Goal: Task Accomplishment & Management: Complete application form

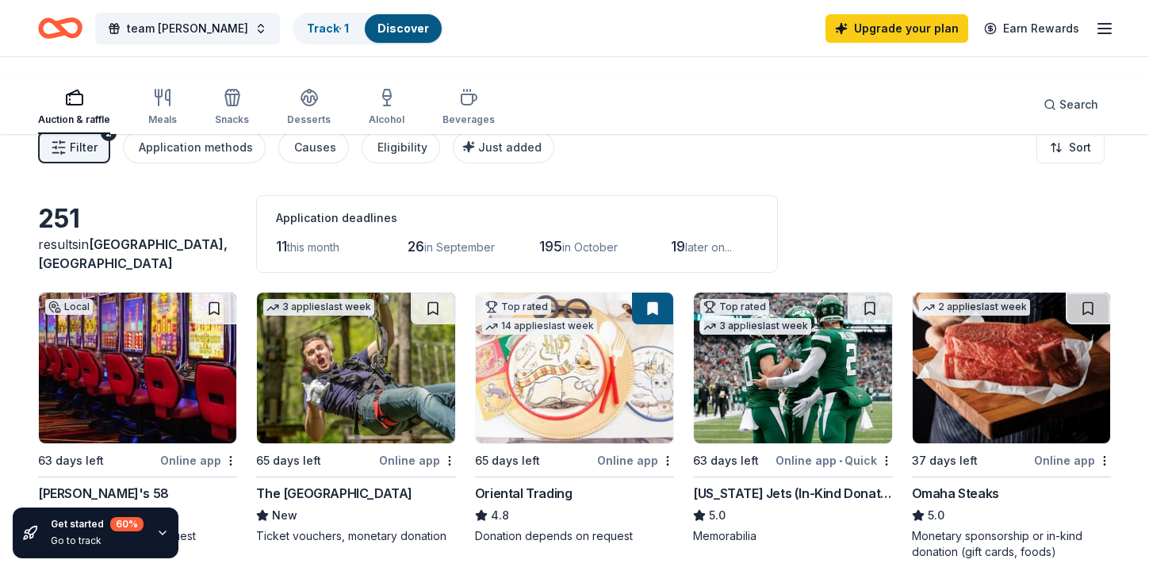
scroll to position [712, 0]
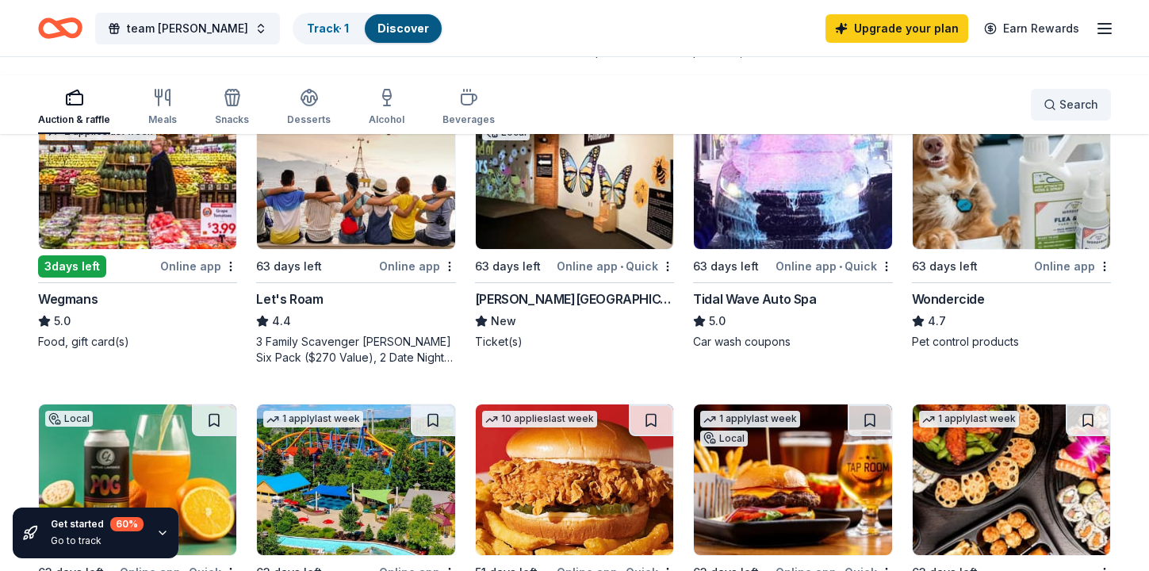
scroll to position [812, 0]
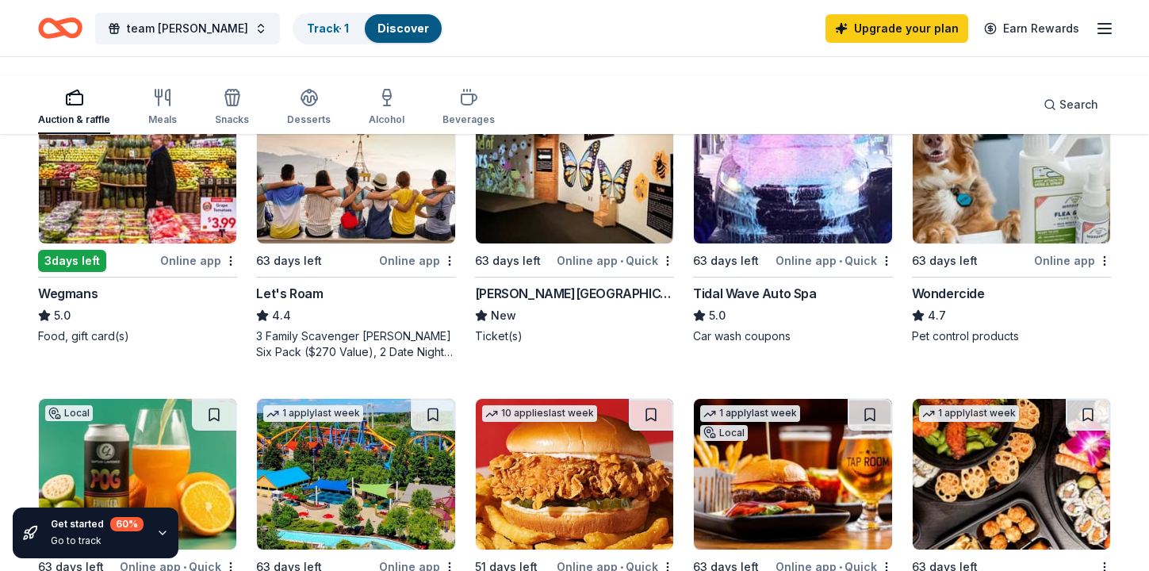
click at [825, 39] on link "Upgrade your plan" at bounding box center [896, 28] width 143 height 29
click at [825, 37] on link "Upgrade your plan" at bounding box center [896, 28] width 143 height 29
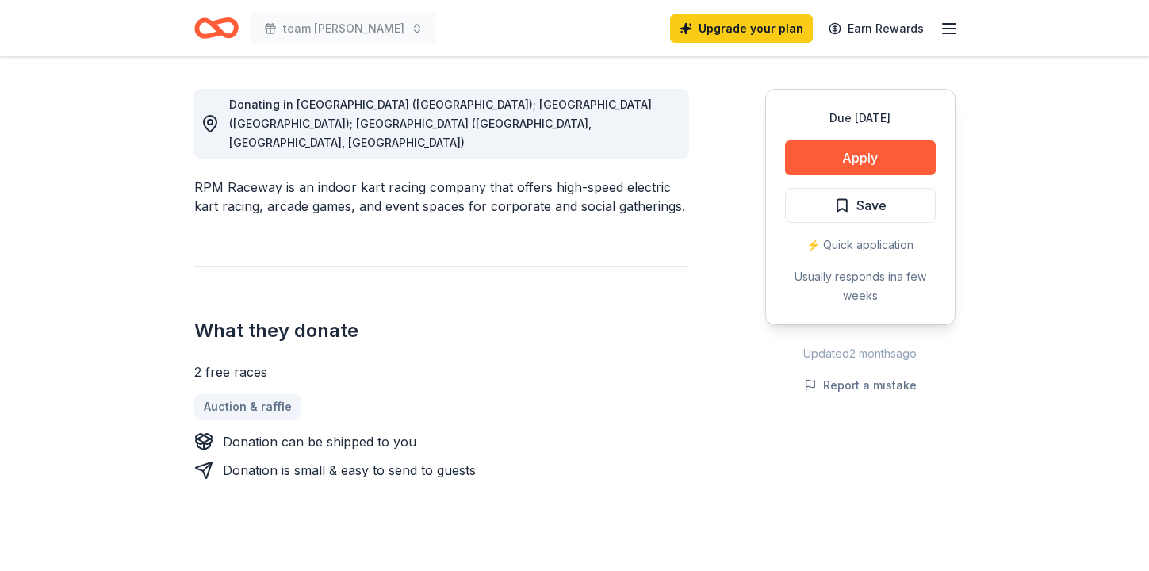
scroll to position [432, 0]
click at [785, 174] on button "Apply" at bounding box center [860, 157] width 151 height 35
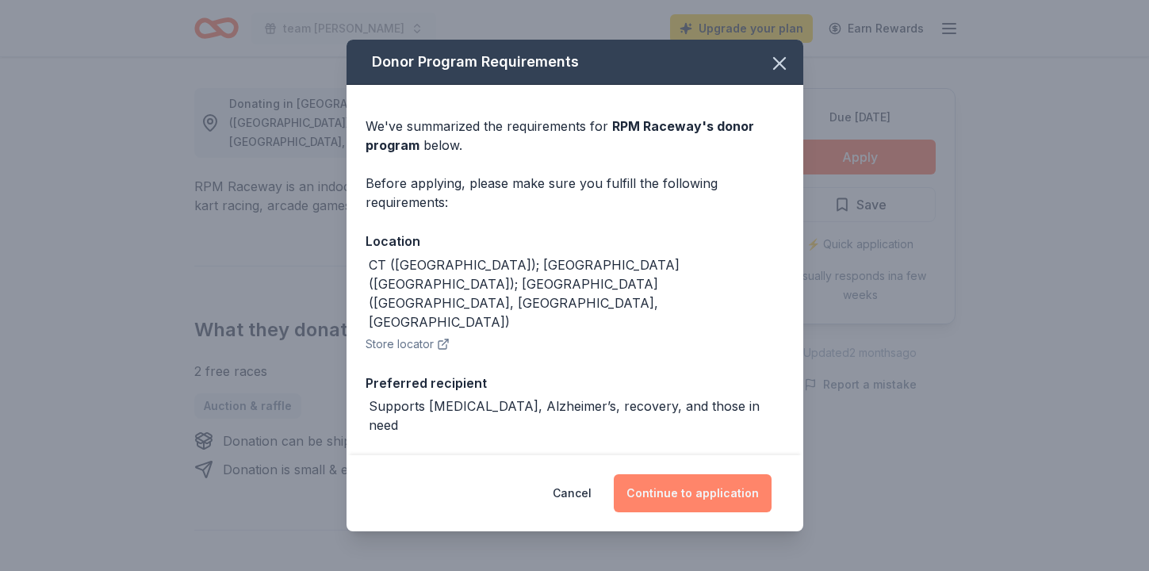
click at [727, 474] on button "Continue to application" at bounding box center [693, 493] width 158 height 38
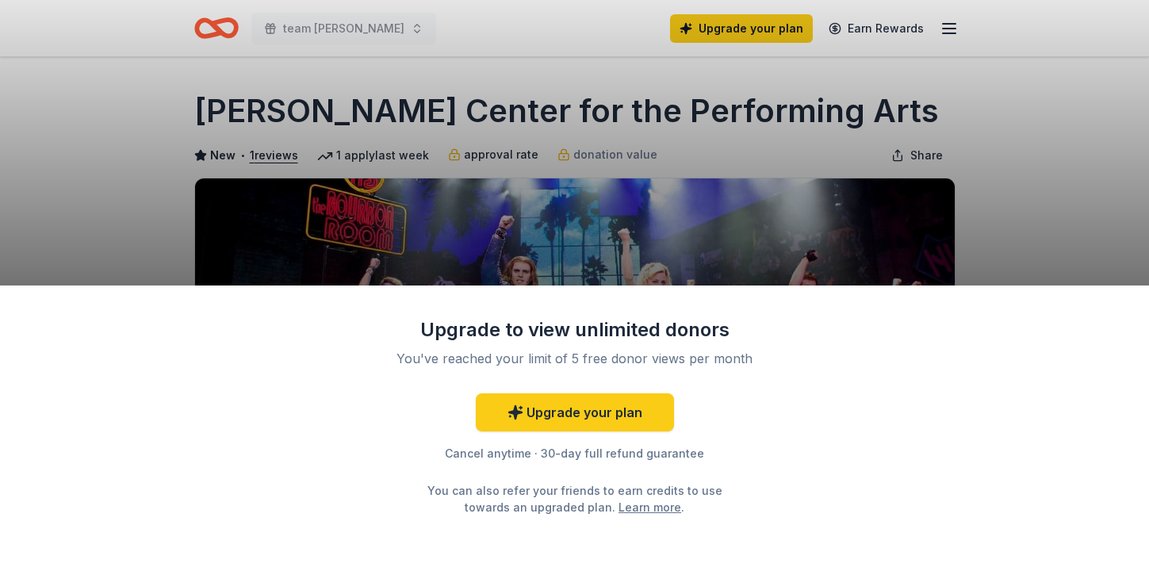
click at [612, 393] on link "Upgrade your plan" at bounding box center [575, 412] width 198 height 38
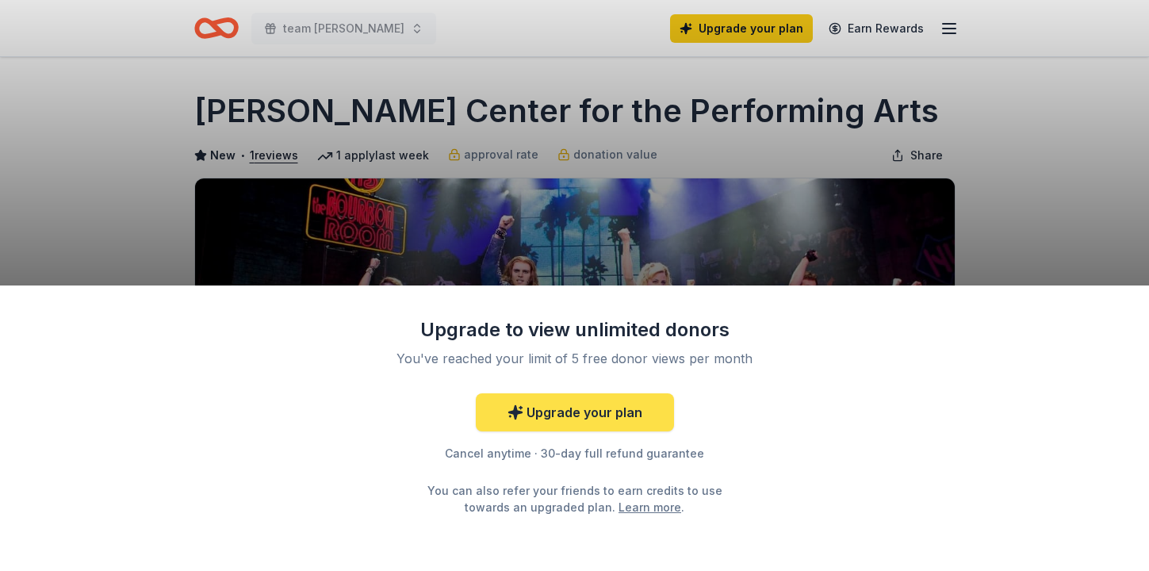
click at [607, 393] on link "Upgrade your plan" at bounding box center [575, 412] width 198 height 38
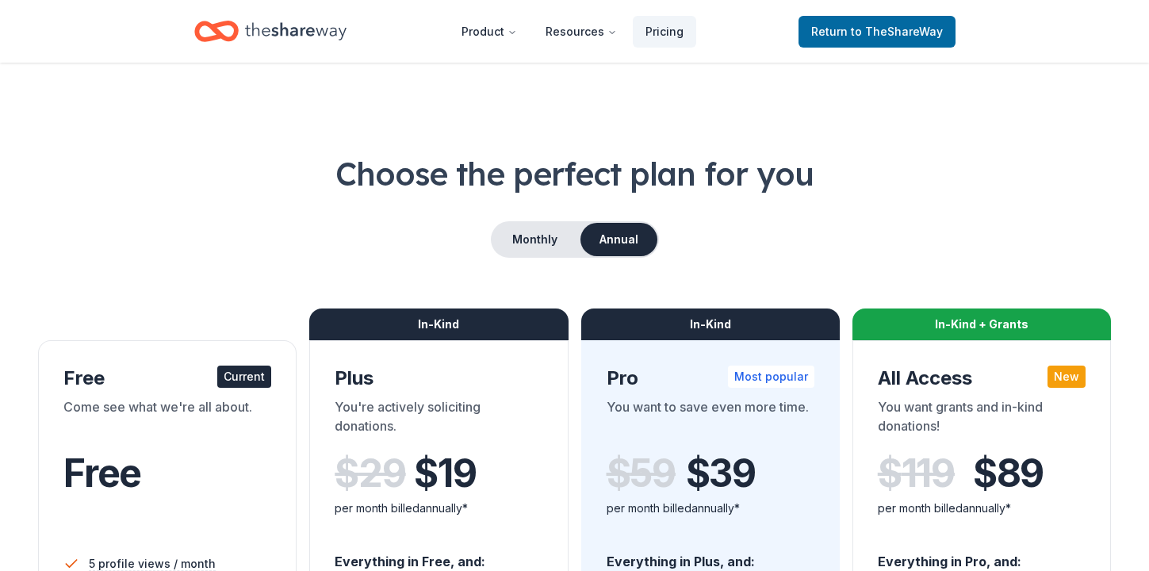
click at [520, 258] on div "Monthly Annual" at bounding box center [575, 239] width 168 height 36
click at [492, 256] on button "Monthly" at bounding box center [534, 239] width 85 height 33
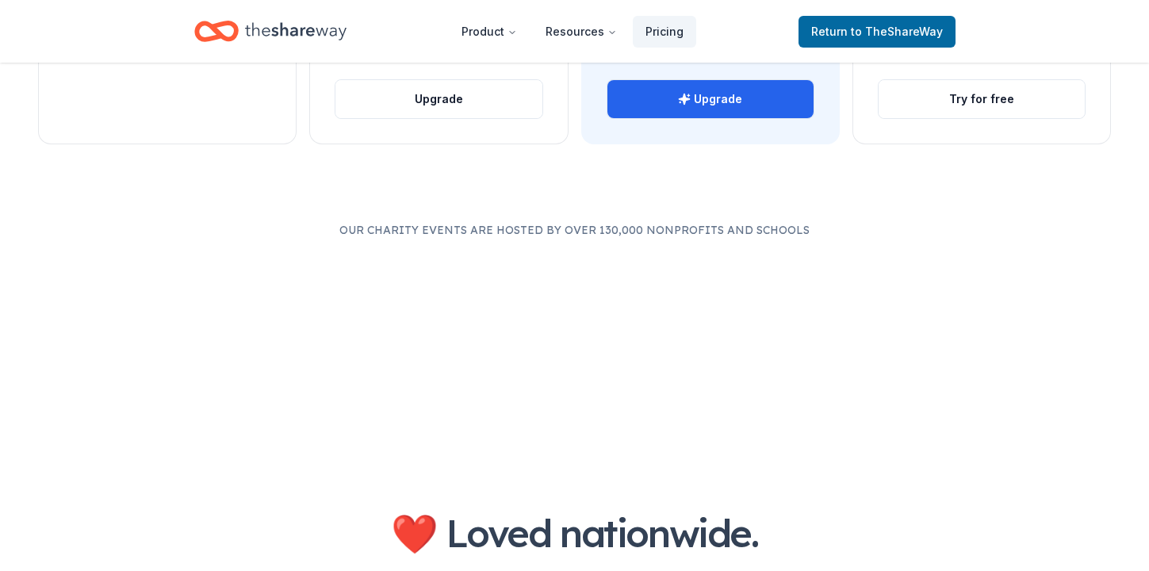
scroll to position [854, 0]
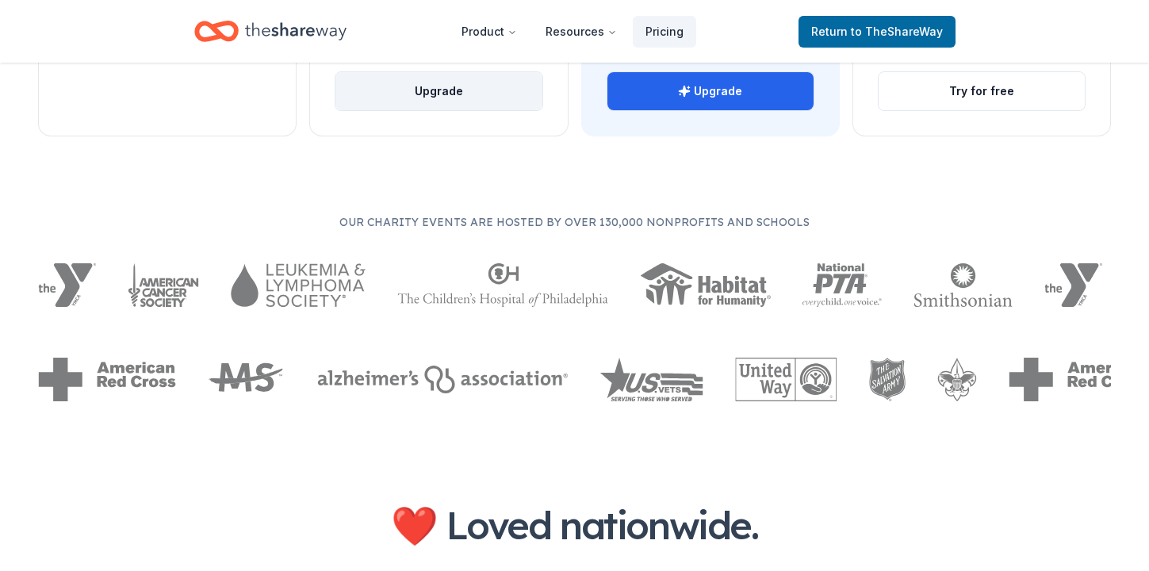
click at [450, 110] on button "Upgrade" at bounding box center [438, 91] width 206 height 38
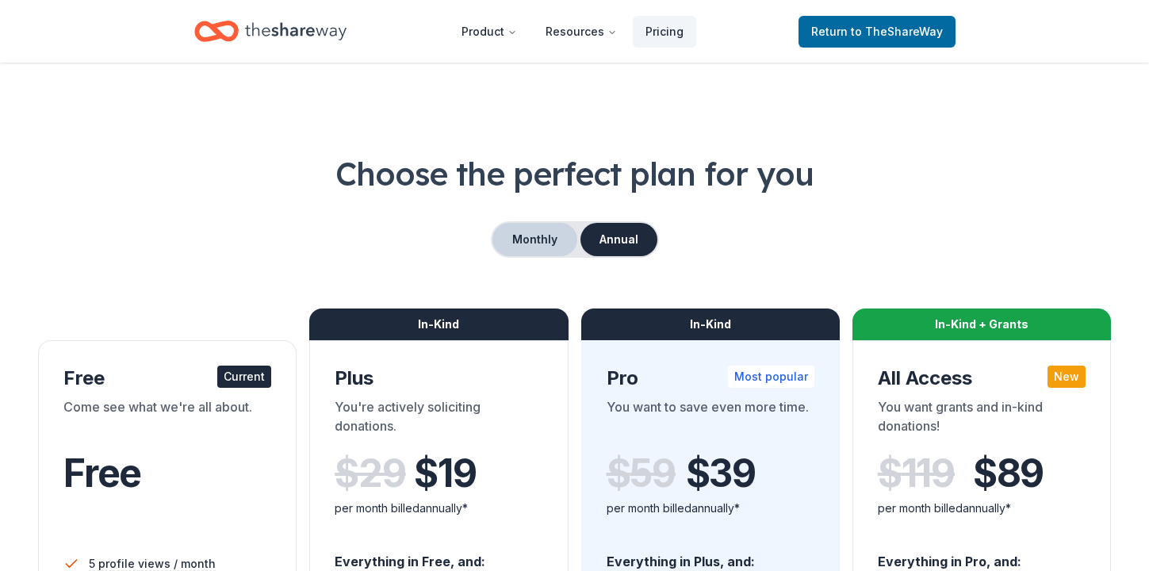
click at [513, 256] on button "Monthly" at bounding box center [534, 239] width 85 height 33
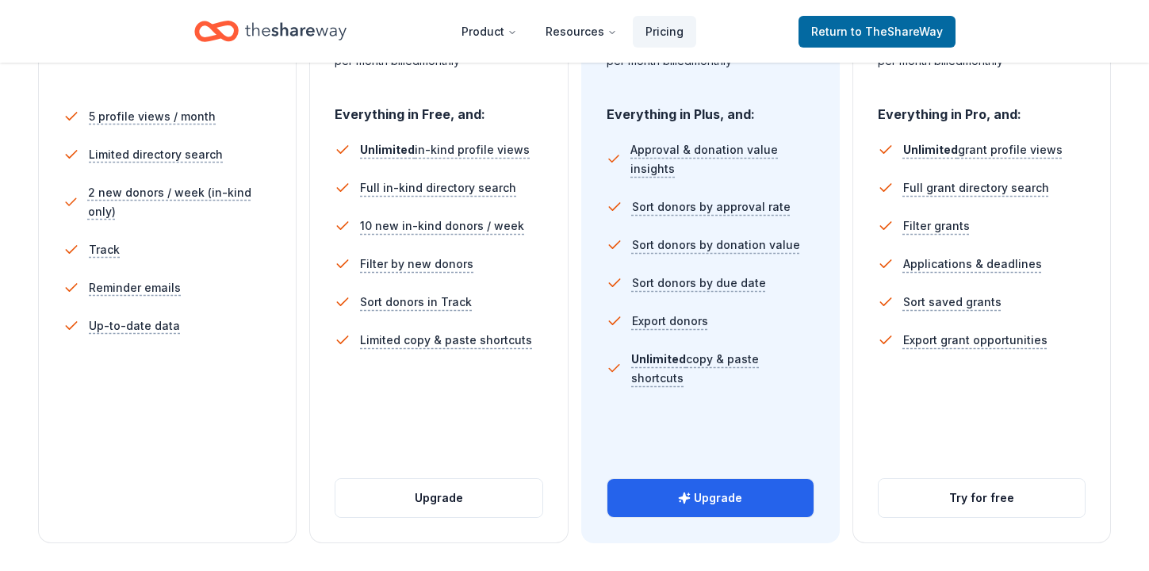
scroll to position [461, 0]
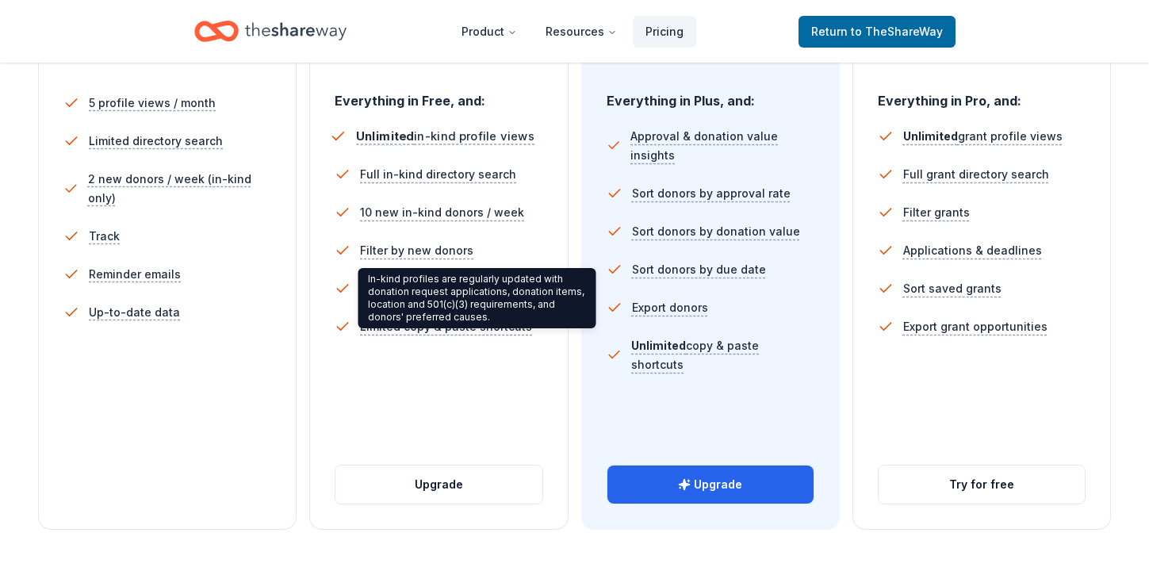
click at [465, 143] on span "Unlimited in-kind profile views" at bounding box center [446, 136] width 178 height 14
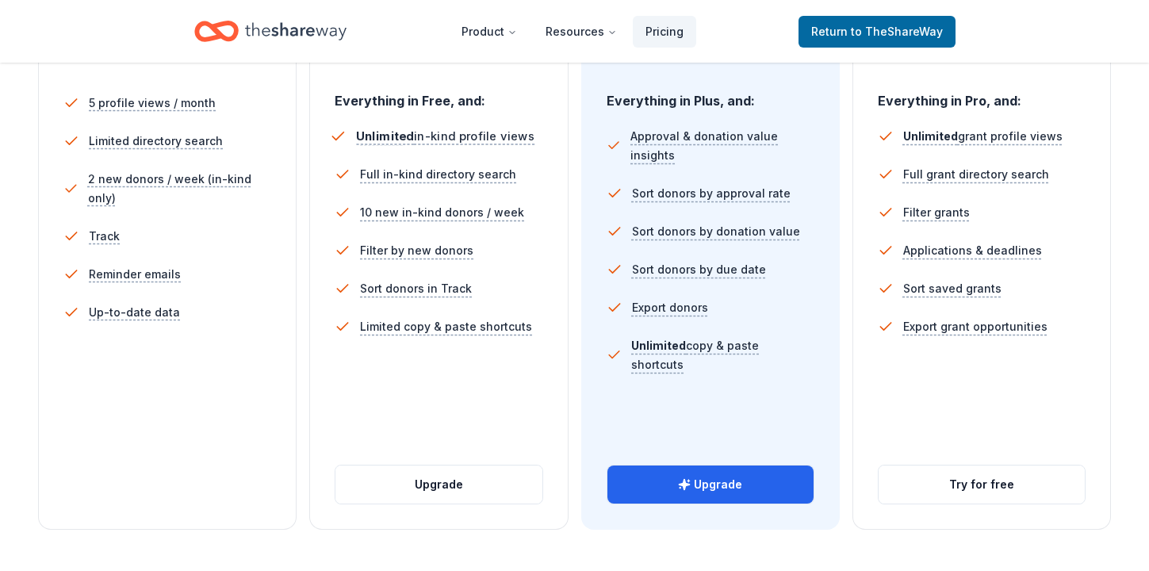
click at [467, 143] on span "Unlimited in-kind profile views" at bounding box center [446, 136] width 178 height 14
click at [423, 57] on div "per month billed monthly" at bounding box center [439, 47] width 208 height 19
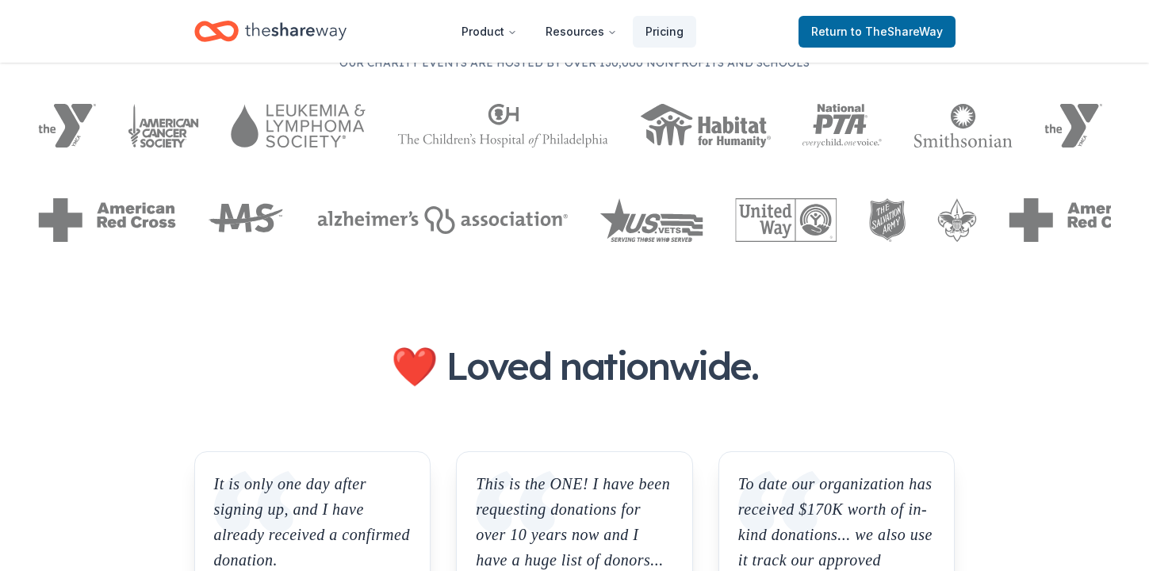
scroll to position [1018, 0]
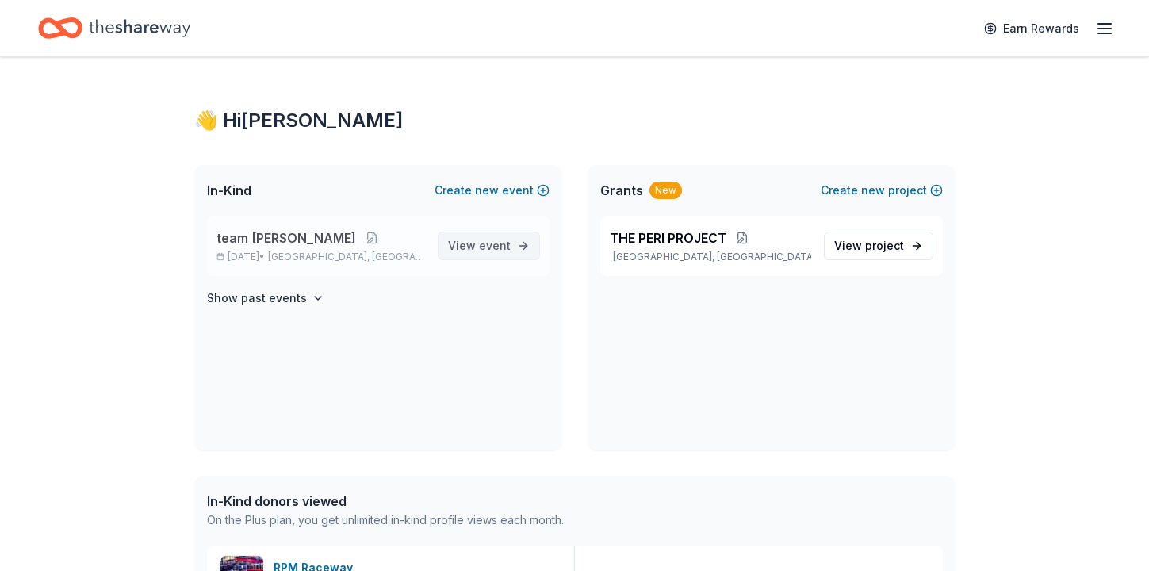
click at [479, 252] on span "event" at bounding box center [495, 245] width 32 height 13
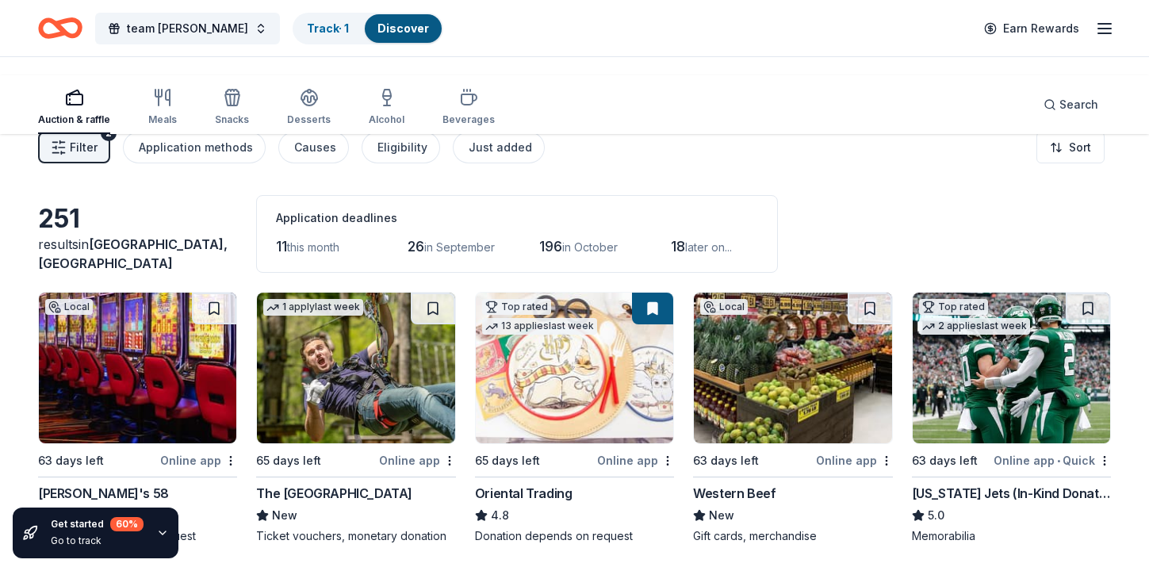
click at [1095, 36] on icon "button" at bounding box center [1104, 28] width 19 height 19
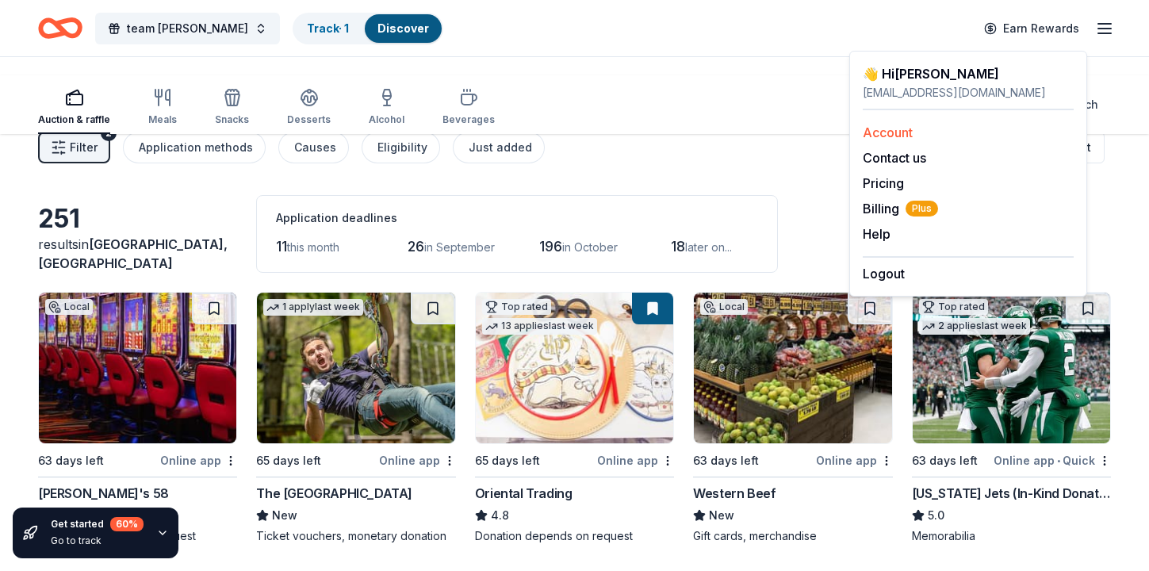
click at [912, 140] on link "Account" at bounding box center [887, 132] width 50 height 16
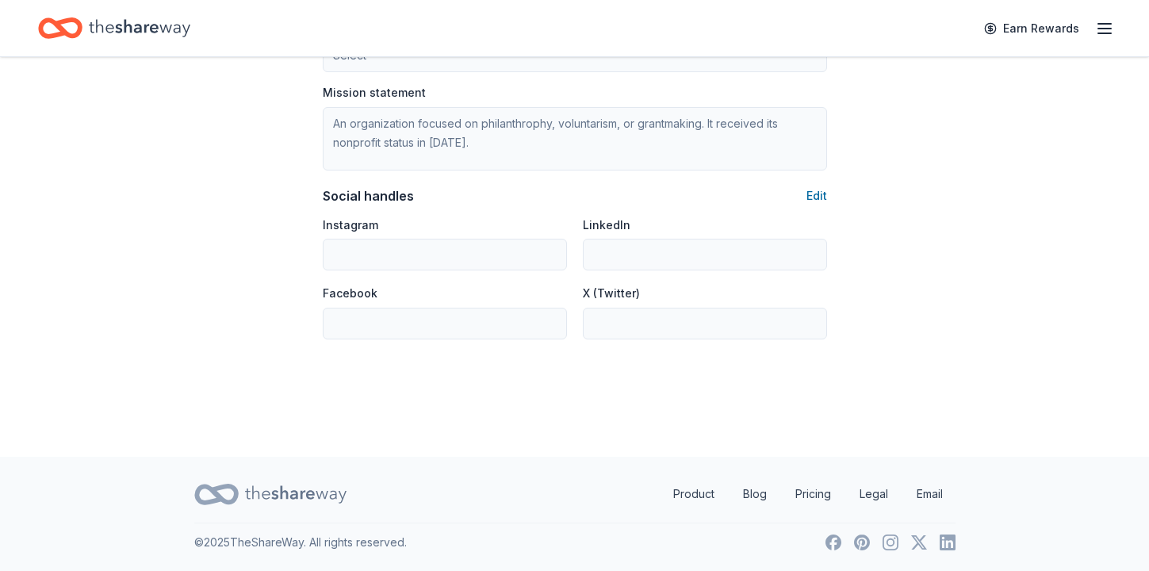
scroll to position [1196, 0]
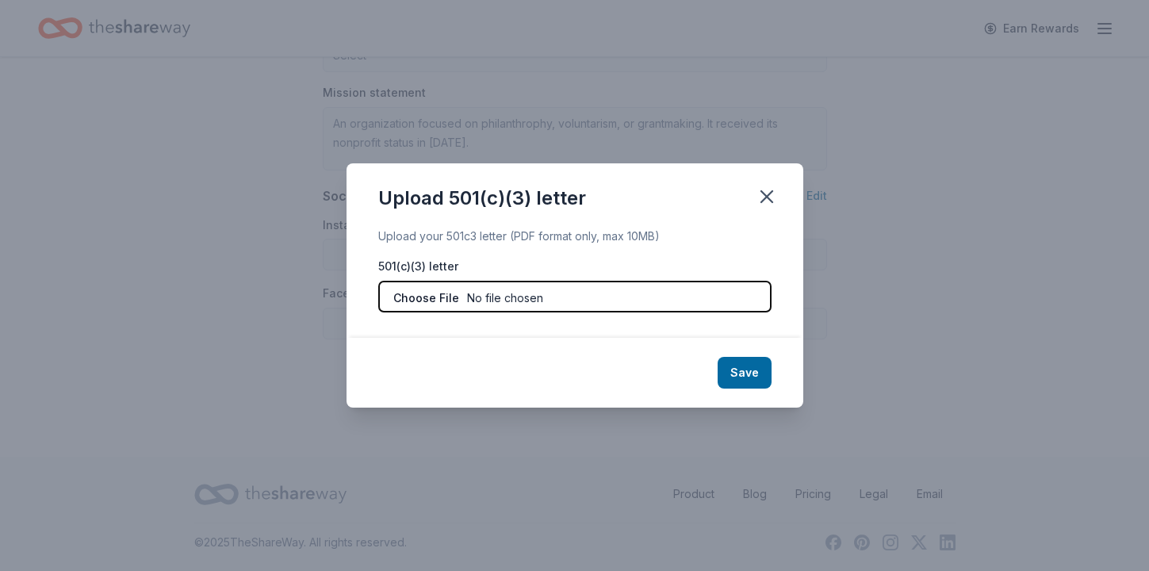
click at [395, 297] on input "file" at bounding box center [574, 297] width 393 height 32
type input "C:\fakepath\team peri 501c3 doc .pdf"
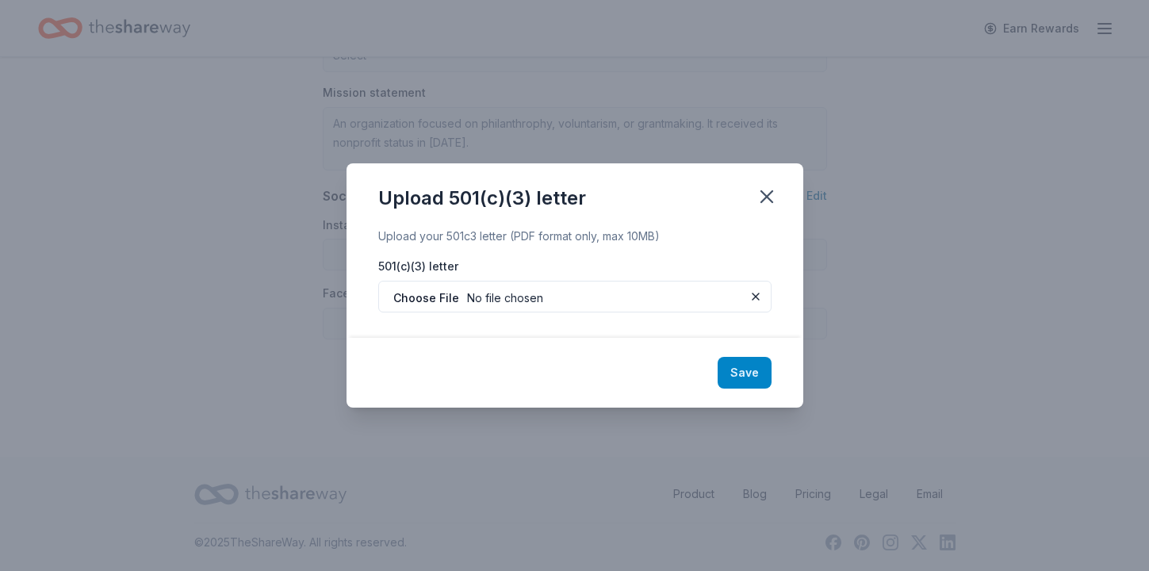
click at [771, 388] on button "Save" at bounding box center [744, 373] width 54 height 32
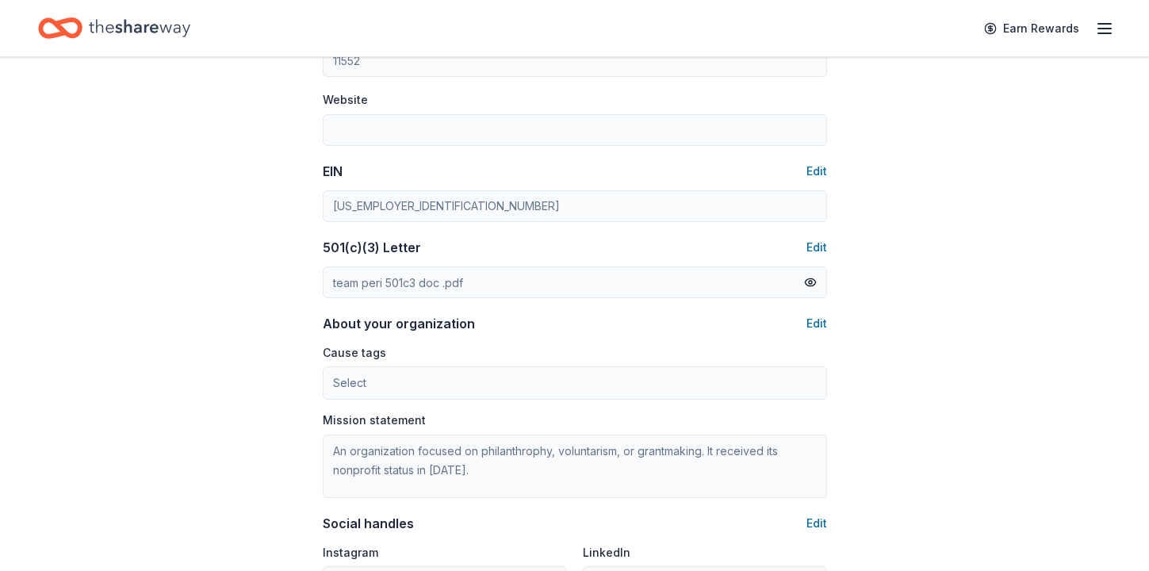
scroll to position [702, 0]
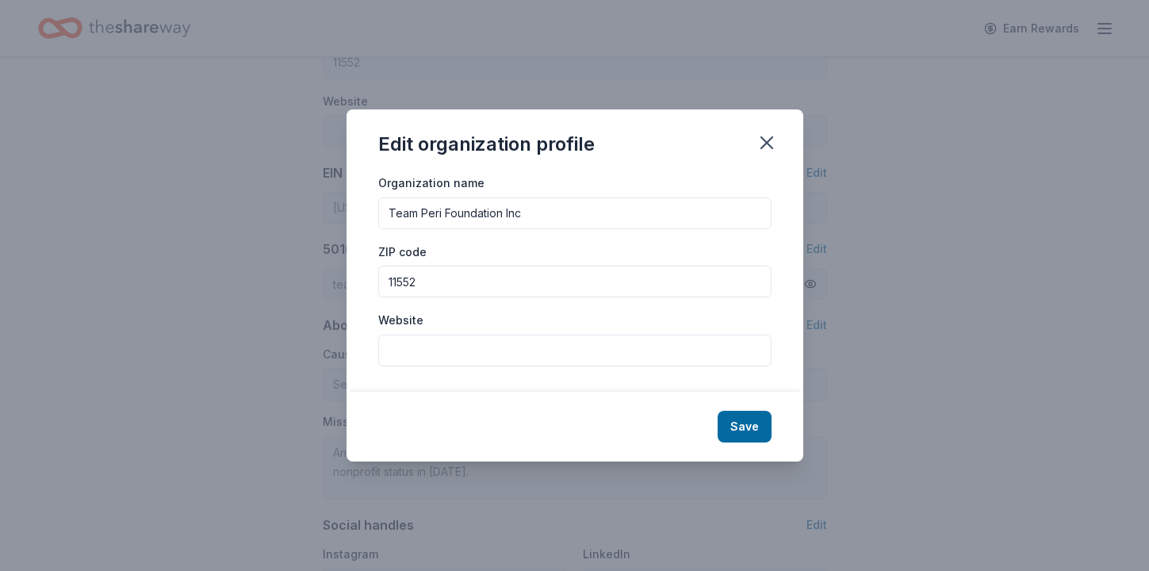
click at [378, 366] on input "Website" at bounding box center [574, 351] width 393 height 32
type input "[DOMAIN_NAME]"
click at [771, 442] on button "Save" at bounding box center [744, 427] width 54 height 32
type input "[DOMAIN_NAME]"
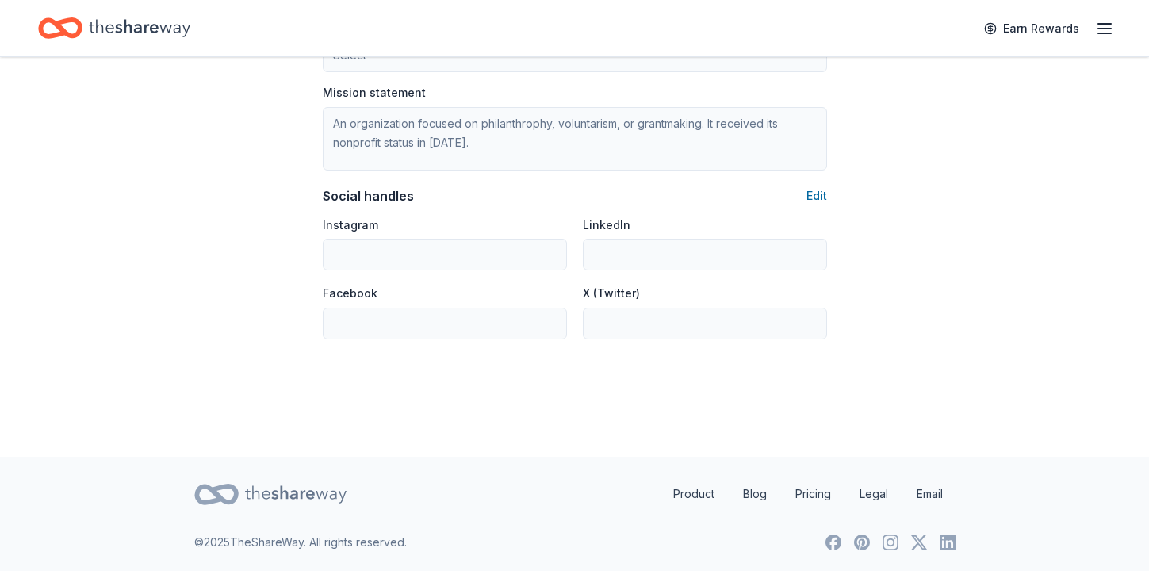
scroll to position [1362, 0]
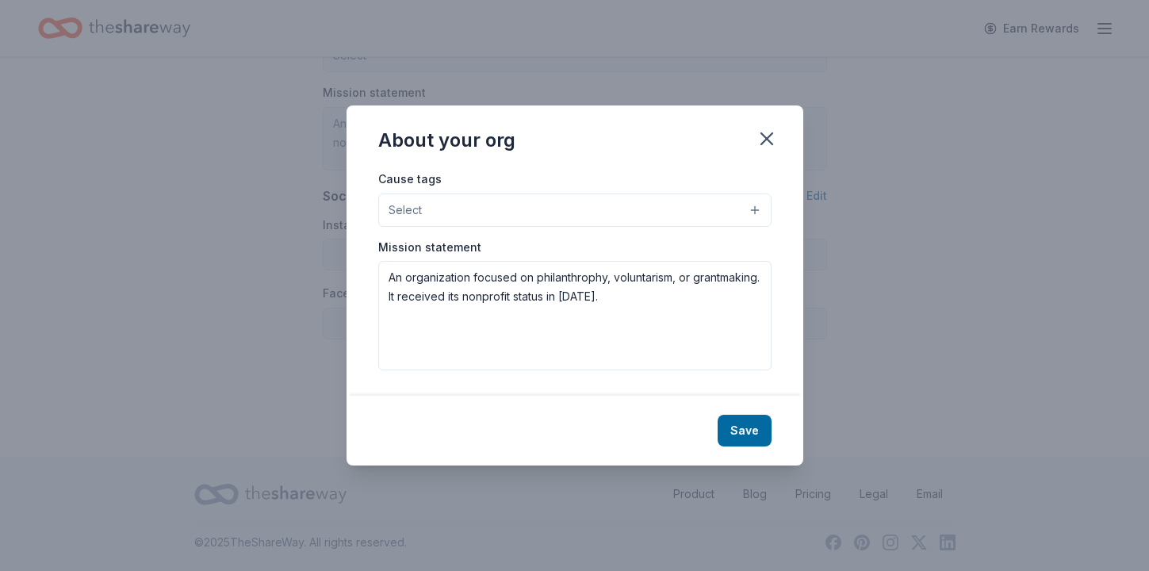
click at [388, 205] on span "Select" at bounding box center [404, 210] width 33 height 19
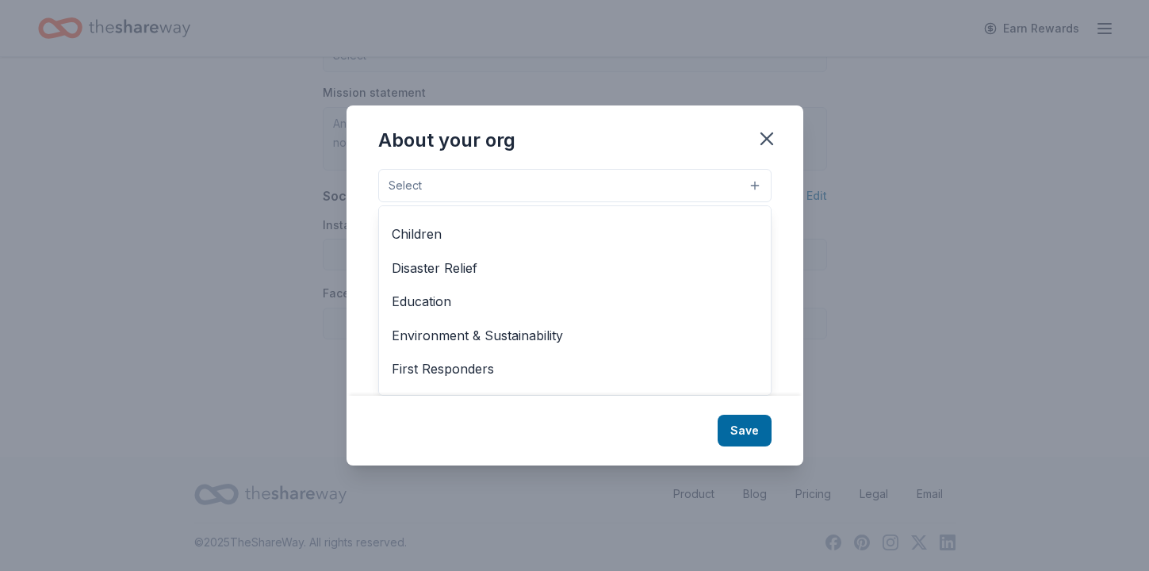
scroll to position [0, 0]
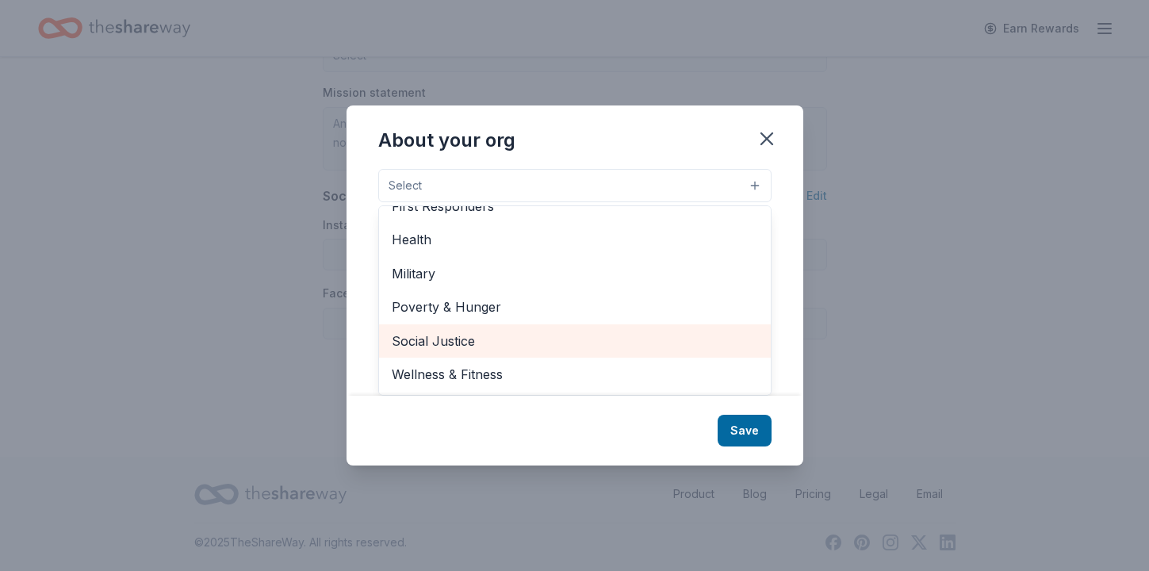
click at [395, 340] on span "Social Justice" at bounding box center [575, 341] width 366 height 21
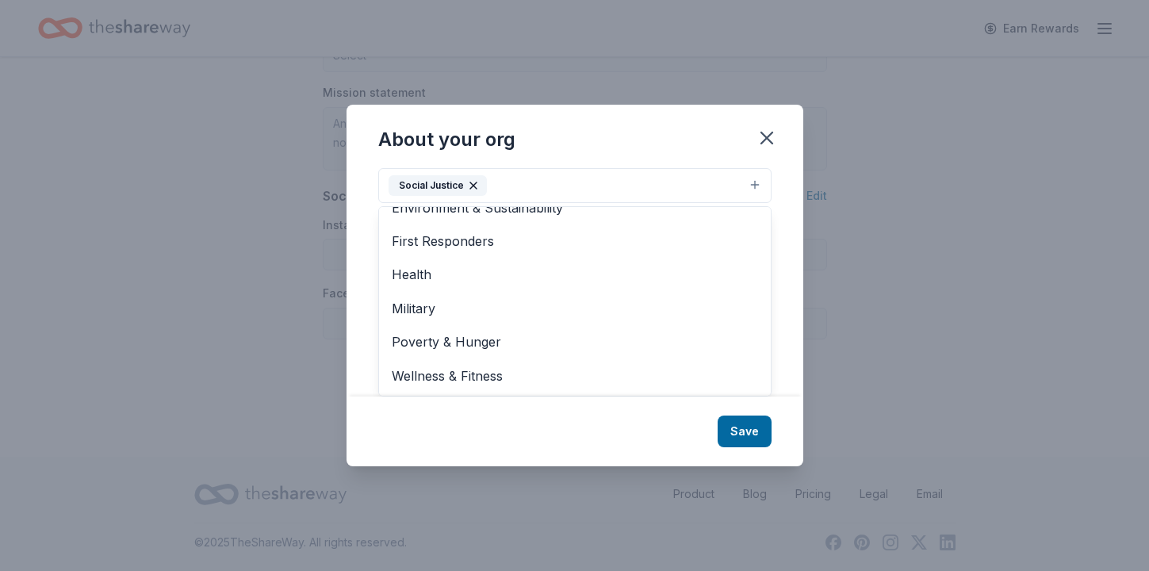
click at [803, 466] on div "About your org Cause tags Social Justice Animals Art & Culture Children Disaste…" at bounding box center [574, 285] width 457 height 361
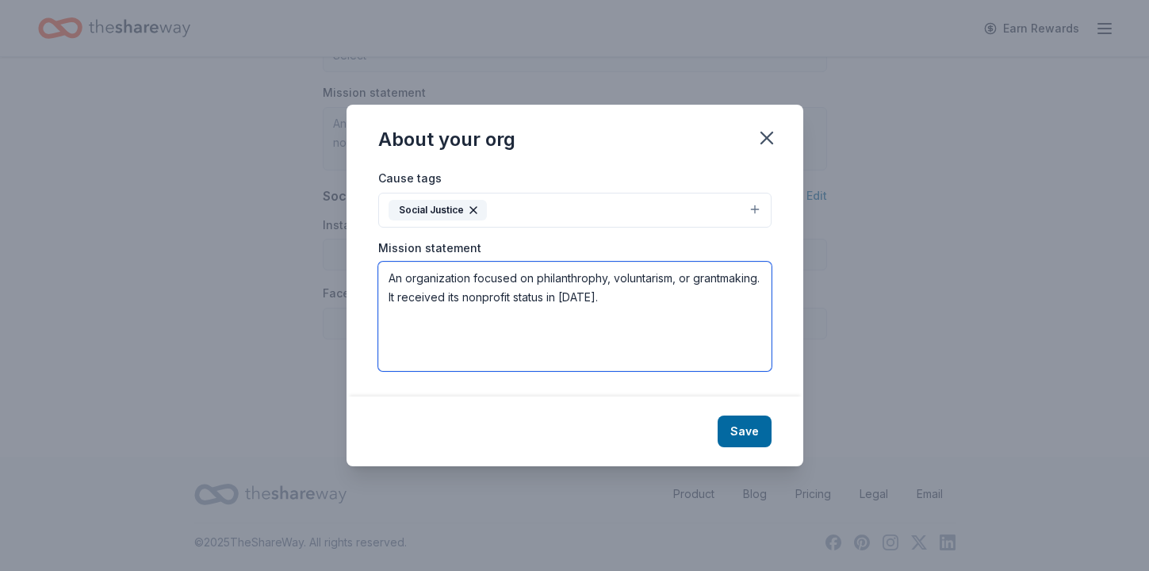
click at [378, 308] on textarea "An organization focused on philanthrophy, voluntarism, or grantmaking. It recei…" at bounding box center [574, 316] width 393 height 109
click at [771, 447] on button "Save" at bounding box center [744, 431] width 54 height 32
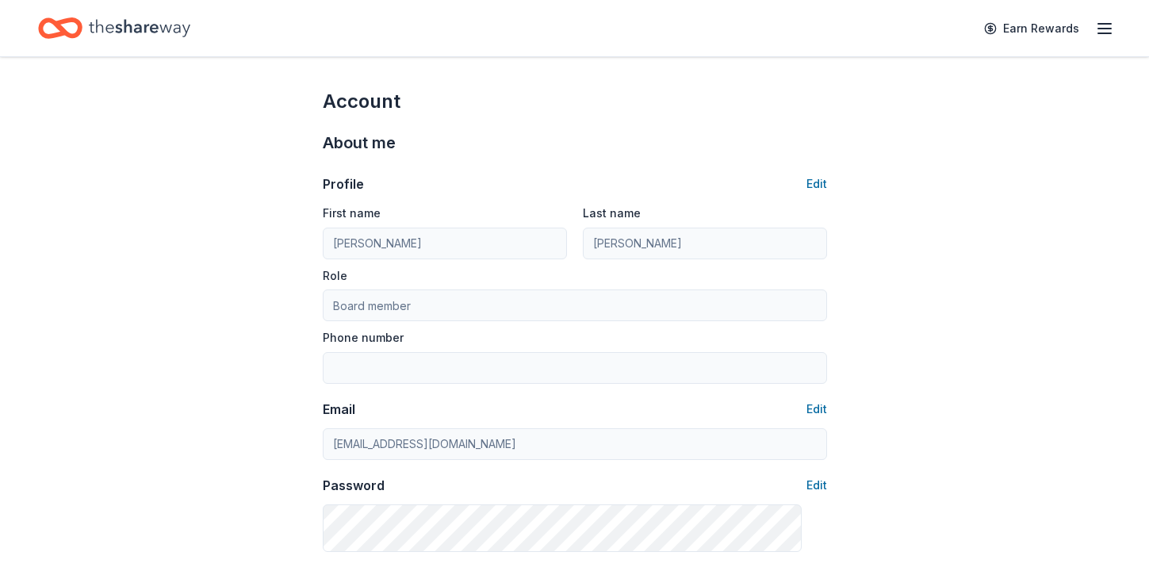
click at [1095, 38] on icon "button" at bounding box center [1104, 28] width 19 height 19
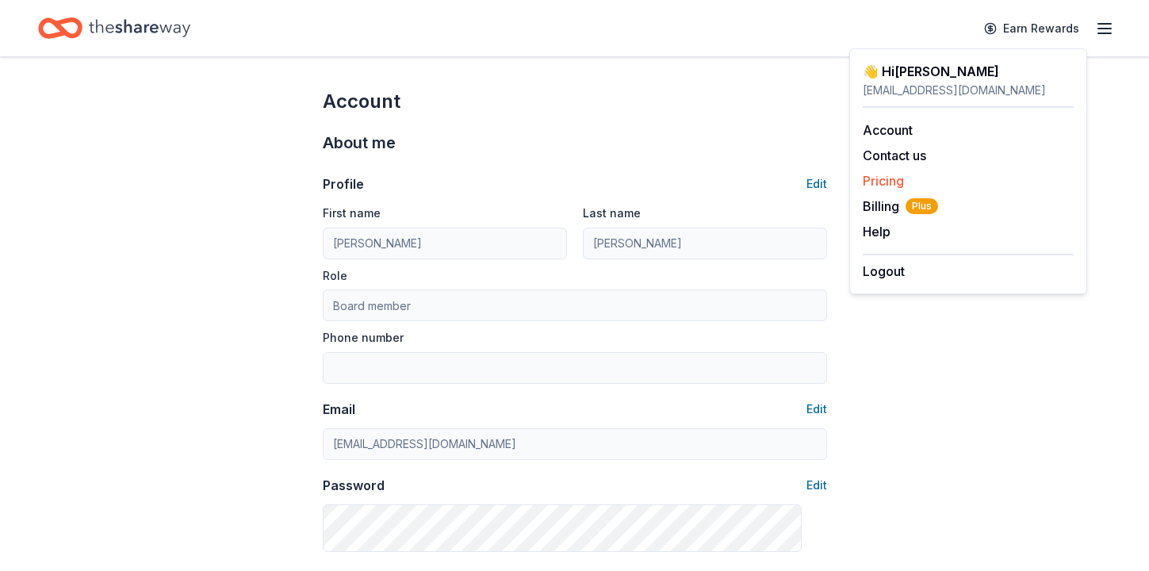
click at [904, 189] on link "Pricing" at bounding box center [882, 181] width 41 height 16
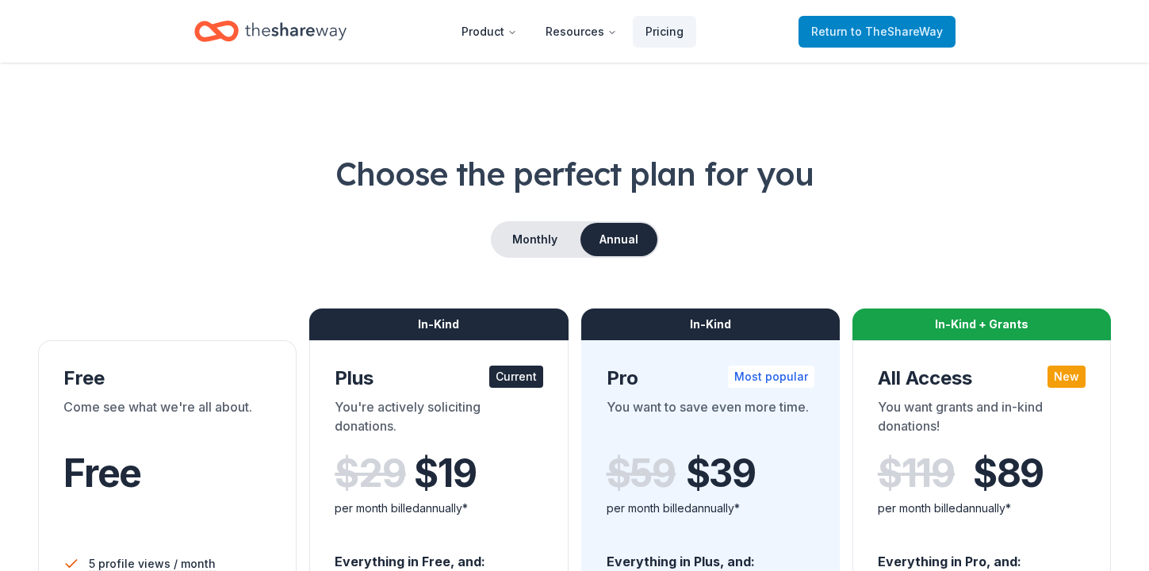
click at [855, 40] on span "Return to TheShareWay" at bounding box center [877, 31] width 132 height 19
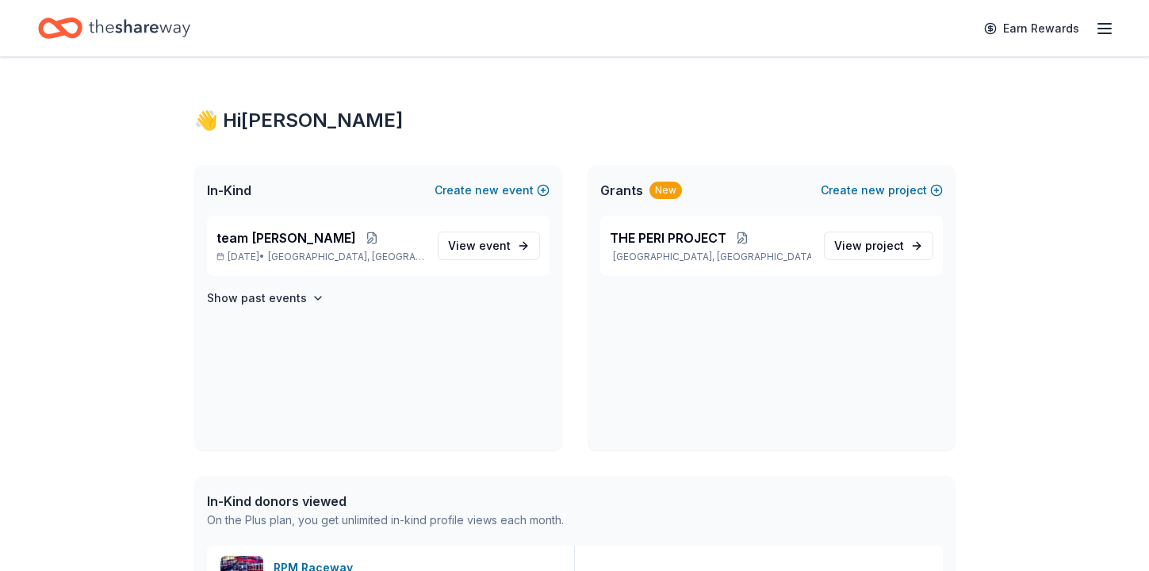
click at [1095, 33] on icon "button" at bounding box center [1104, 28] width 19 height 19
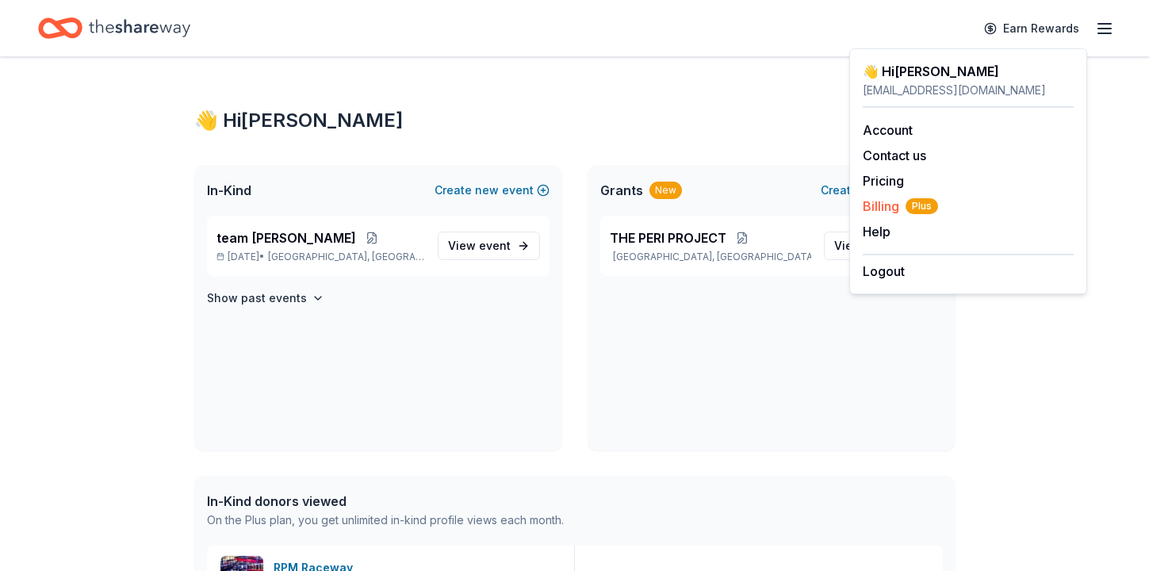
click at [906, 216] on span "Billing Plus" at bounding box center [899, 206] width 75 height 19
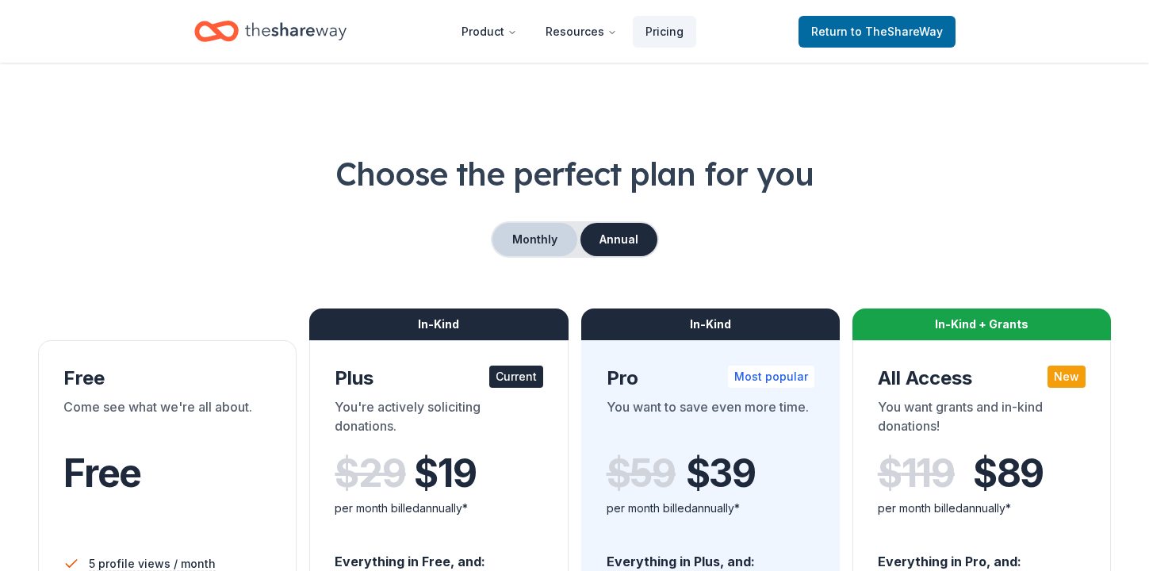
click at [540, 256] on button "Monthly" at bounding box center [534, 239] width 85 height 33
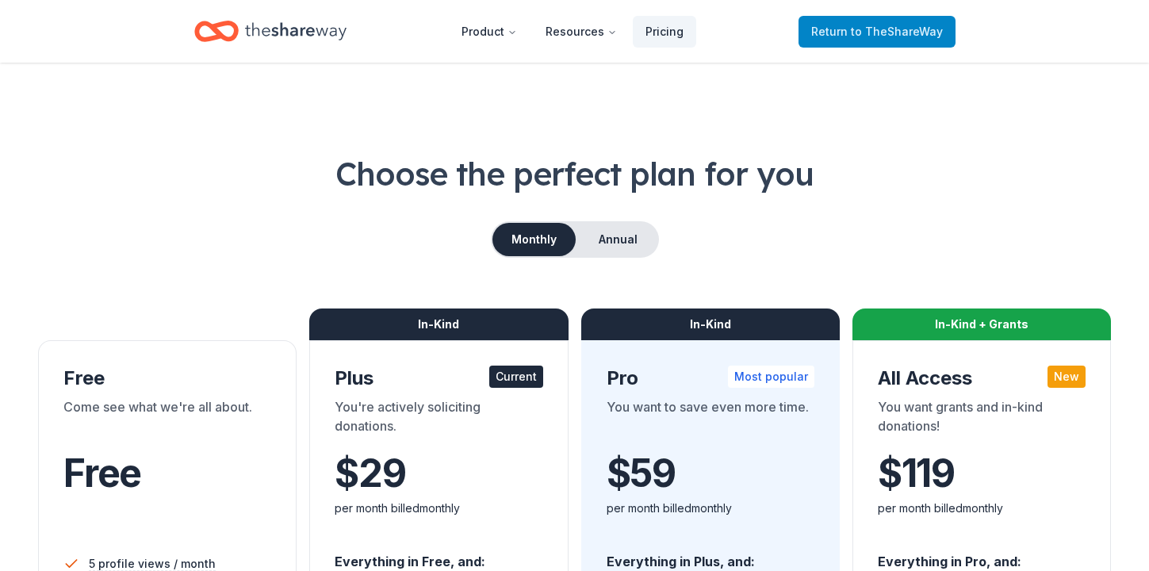
click at [849, 36] on span "Return to TheShareWay" at bounding box center [877, 31] width 132 height 19
click at [847, 41] on span "Return to TheShareWay" at bounding box center [877, 31] width 132 height 19
click at [832, 40] on span "Return to TheShareWay" at bounding box center [877, 31] width 132 height 19
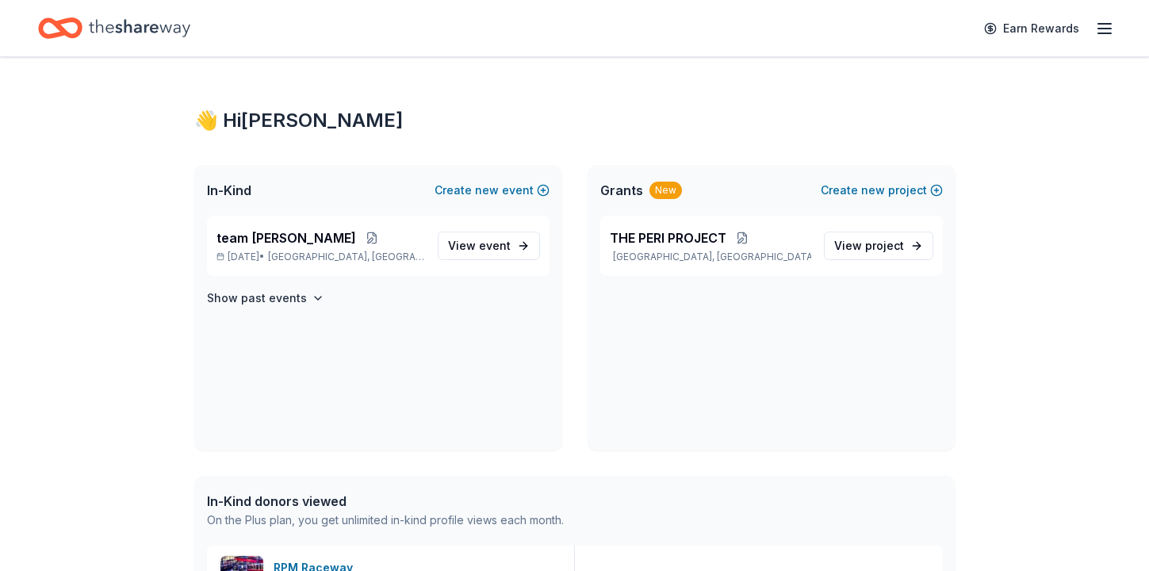
click at [884, 36] on div "Earn Rewards" at bounding box center [574, 28] width 1073 height 37
click at [448, 255] on span "View event" at bounding box center [479, 245] width 63 height 19
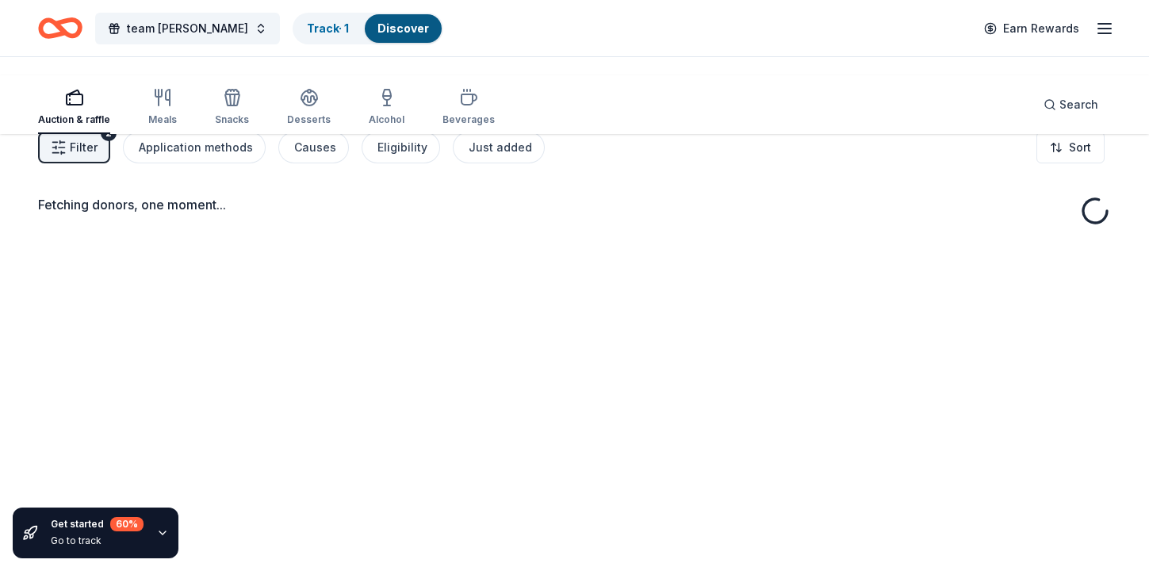
click at [169, 526] on icon "button" at bounding box center [162, 532] width 13 height 13
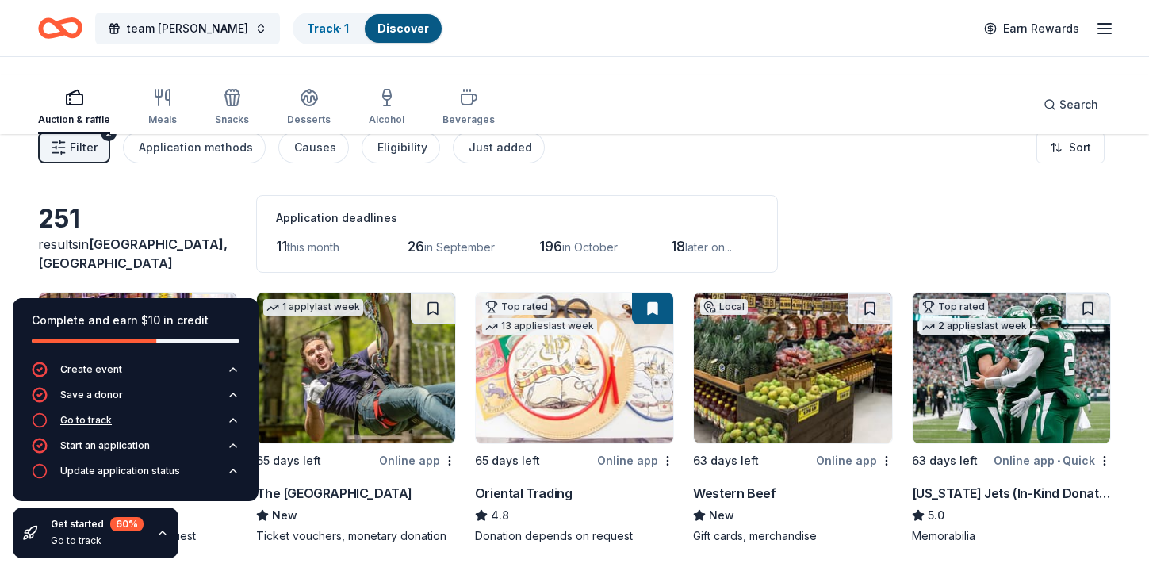
click at [112, 414] on div "Go to track" at bounding box center [86, 420] width 52 height 13
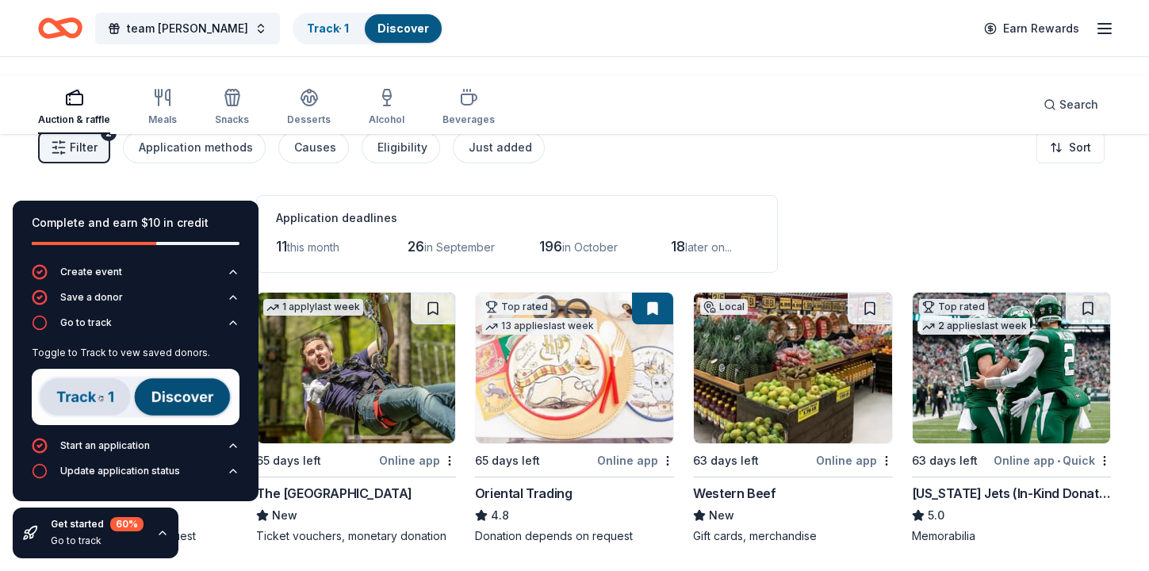
scroll to position [63, 0]
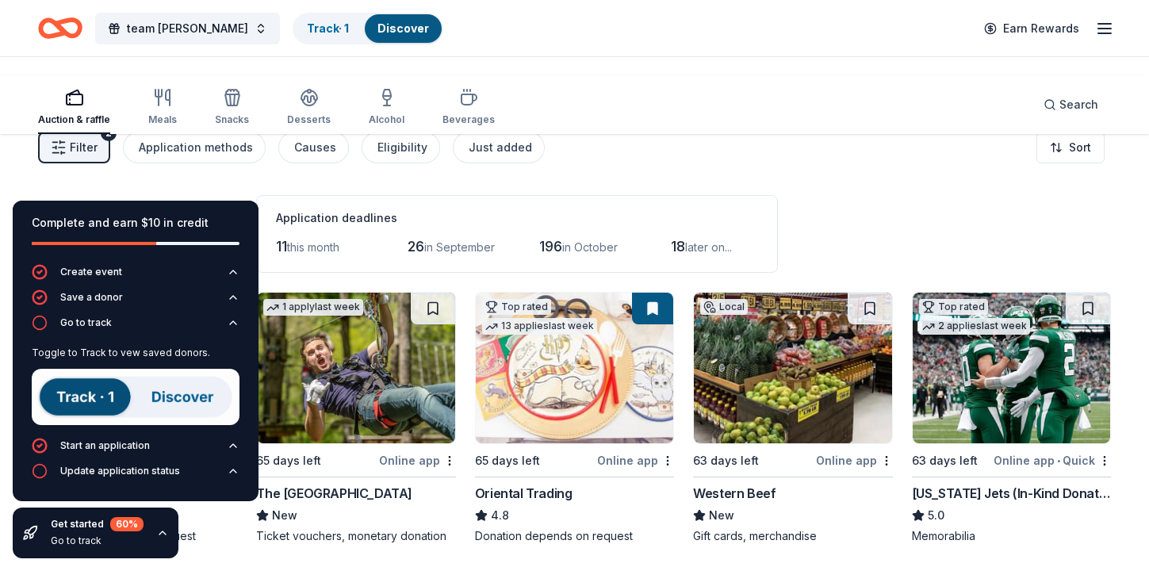
click at [173, 422] on img at bounding box center [136, 397] width 208 height 56
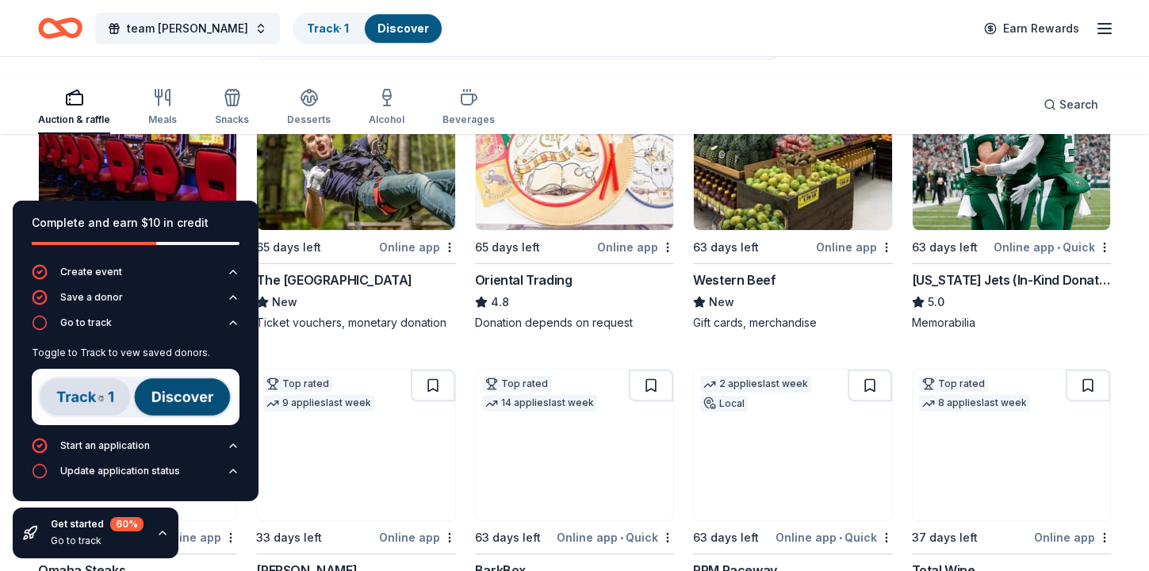
scroll to position [197, 0]
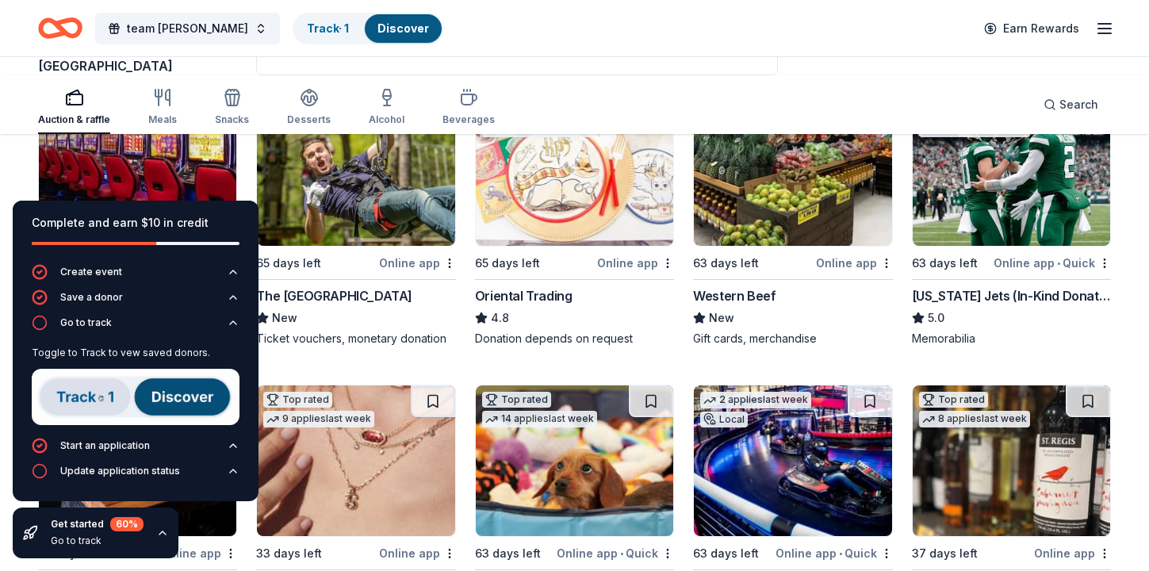
click at [348, 246] on img at bounding box center [355, 170] width 197 height 151
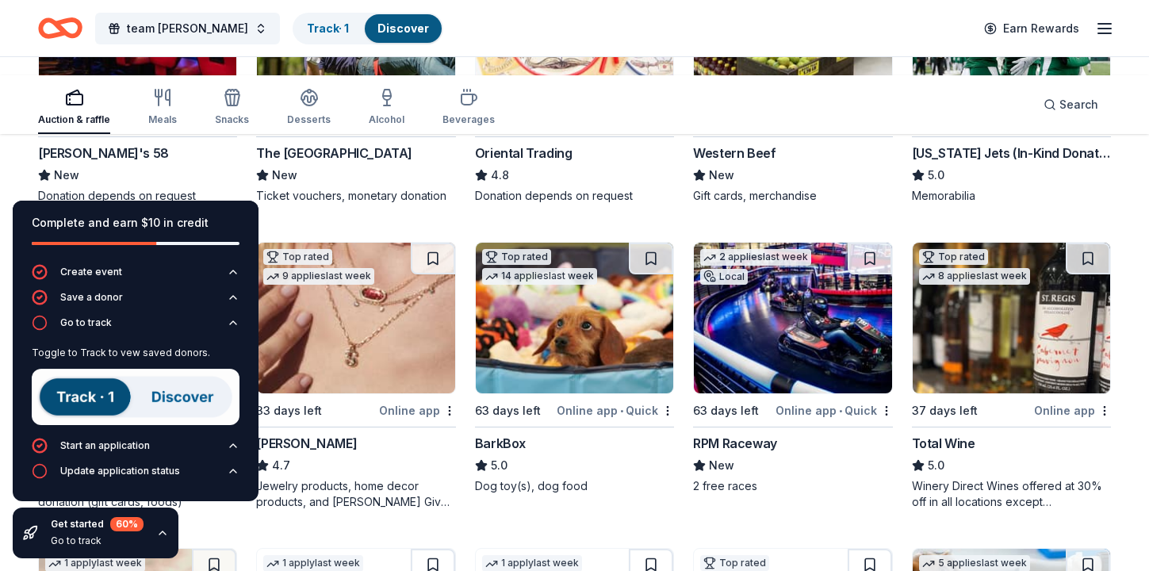
scroll to position [353, 0]
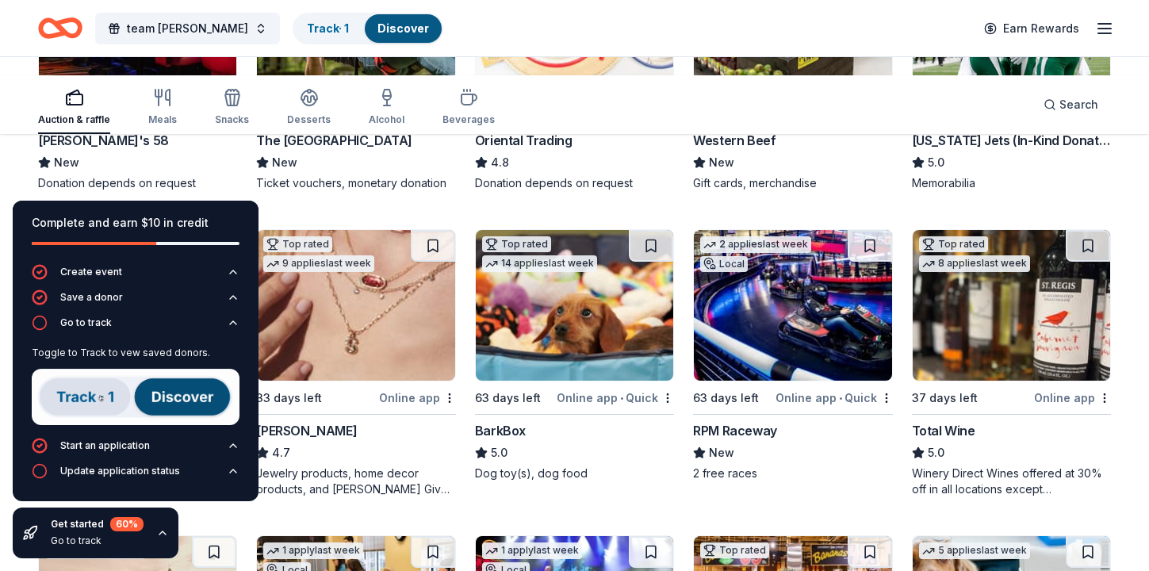
click at [828, 117] on div "Online app" at bounding box center [854, 108] width 77 height 20
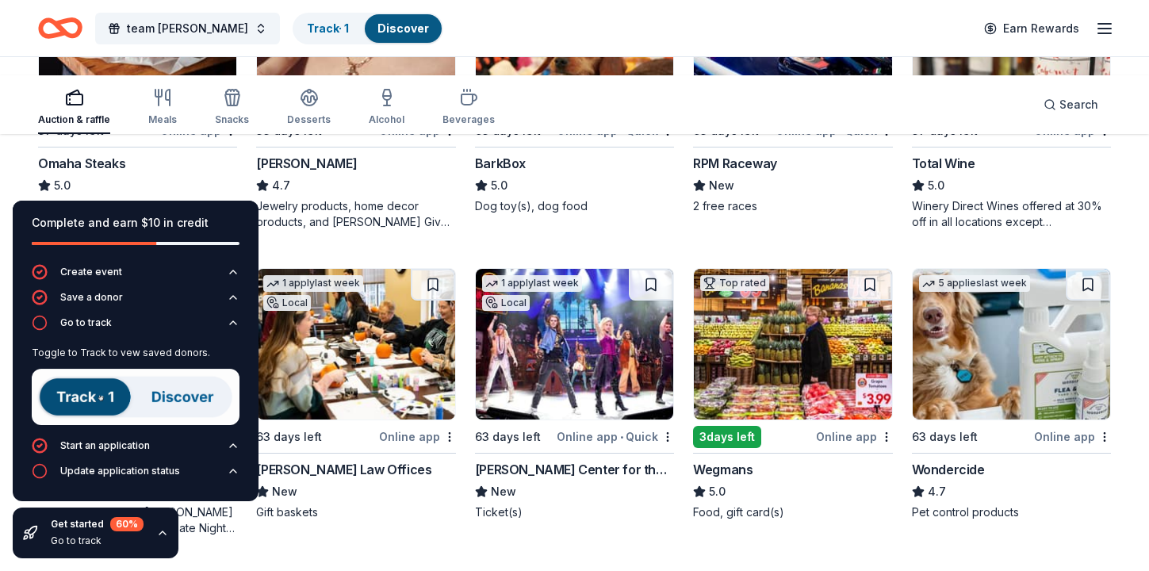
scroll to position [579, 0]
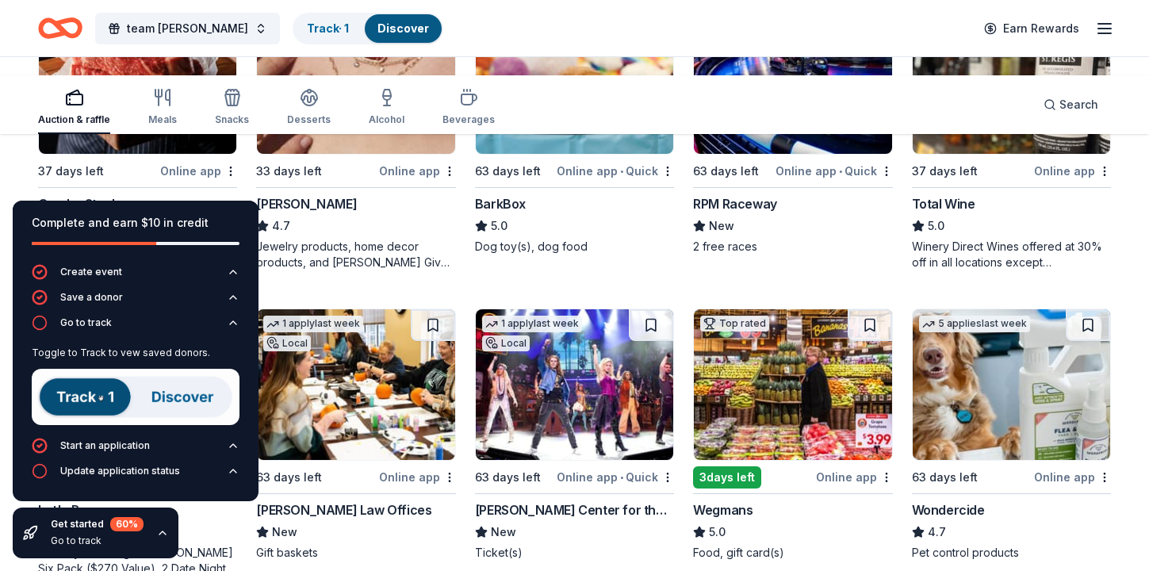
click at [382, 154] on img at bounding box center [355, 78] width 197 height 151
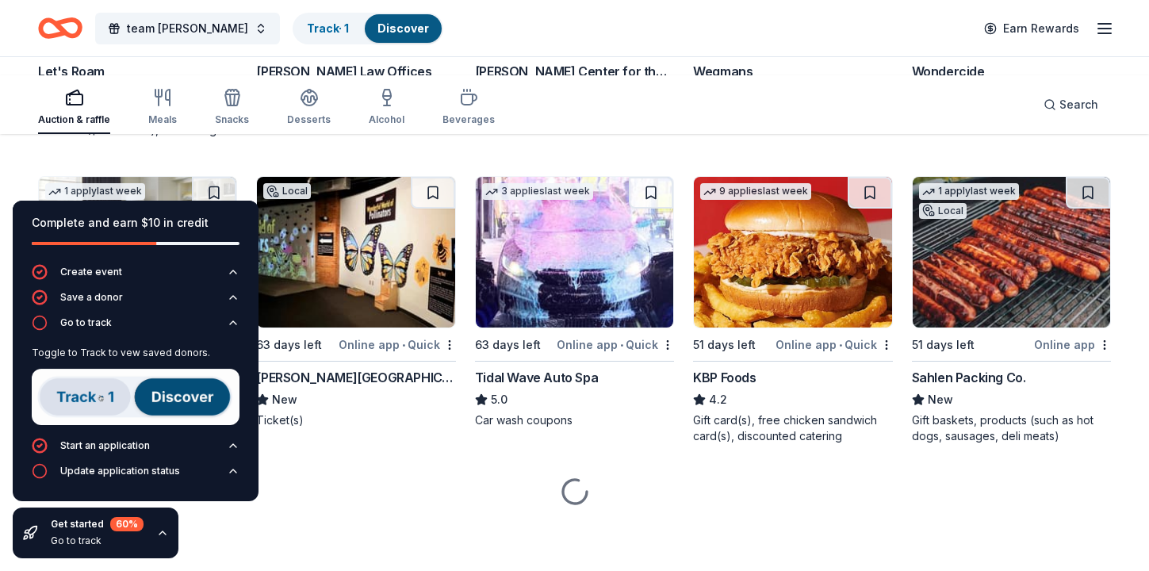
scroll to position [1153, 0]
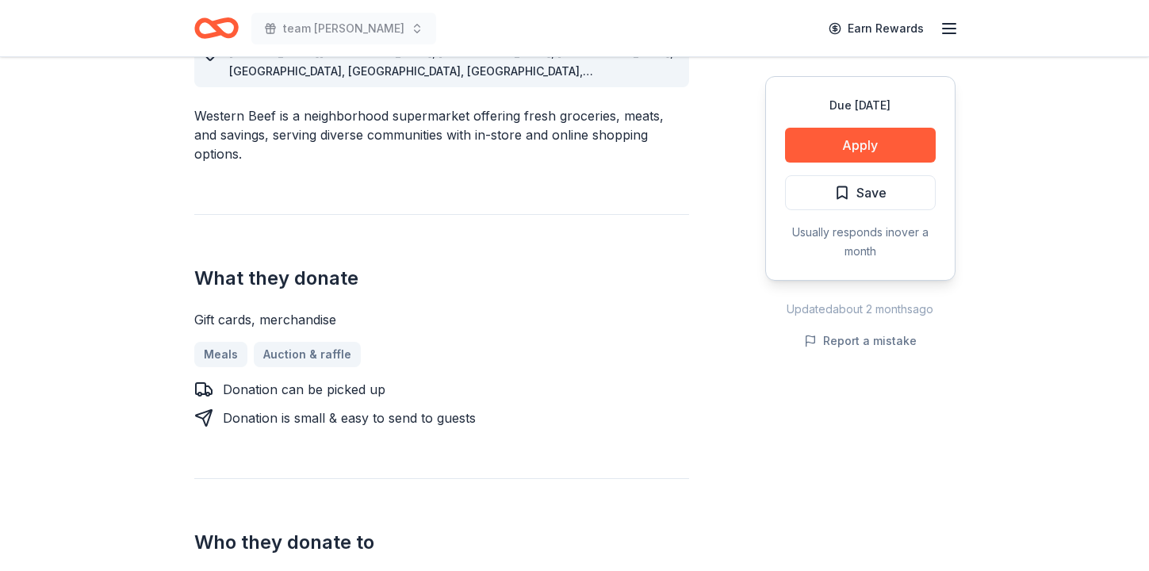
scroll to position [505, 0]
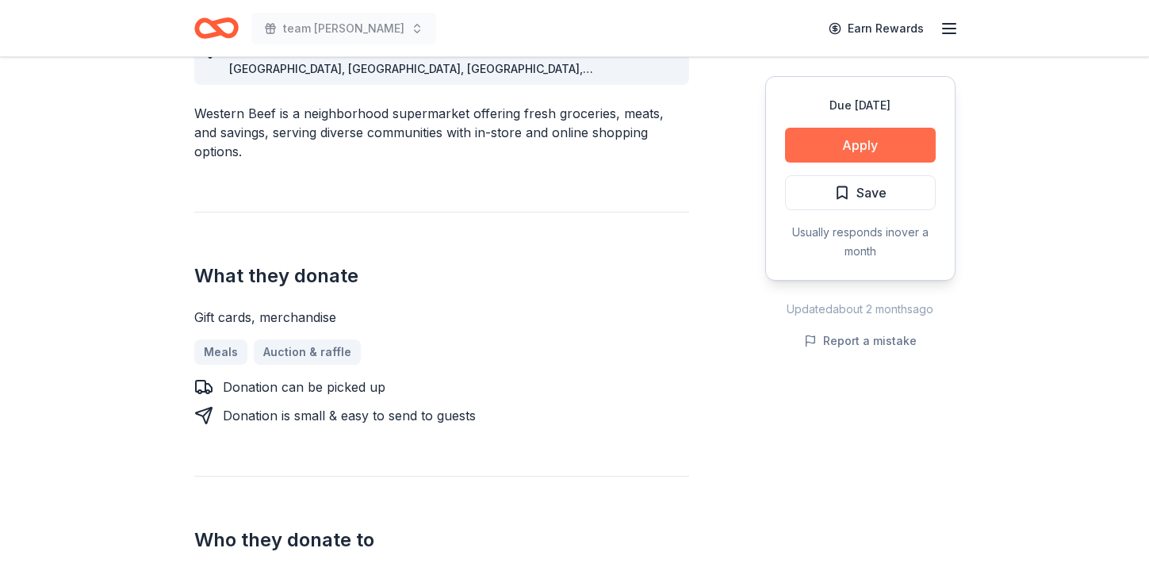
click at [785, 163] on button "Apply" at bounding box center [860, 145] width 151 height 35
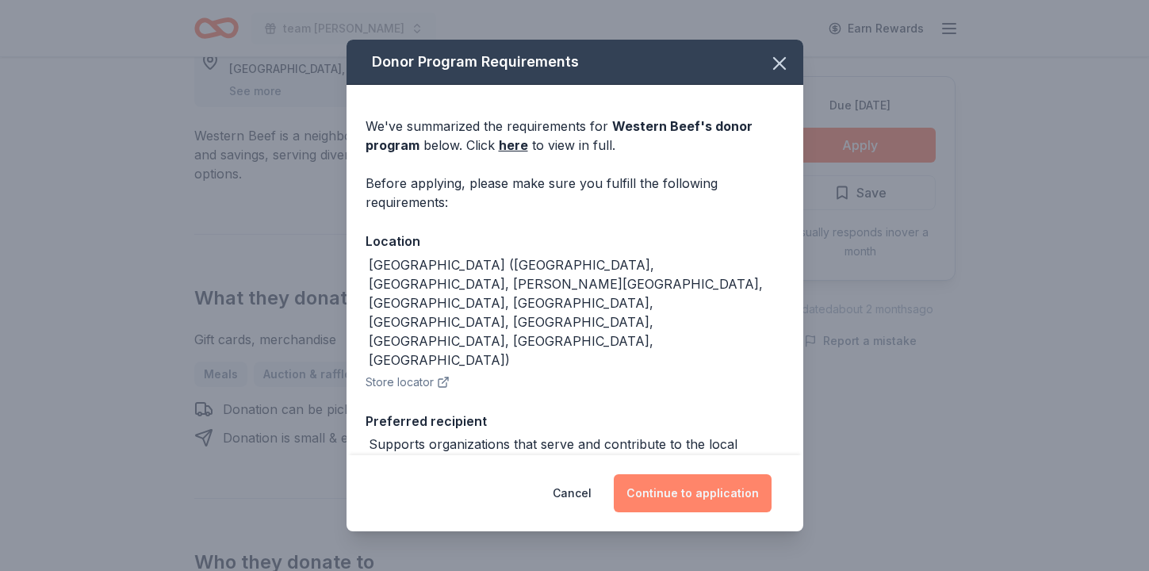
click at [746, 474] on button "Continue to application" at bounding box center [693, 493] width 158 height 38
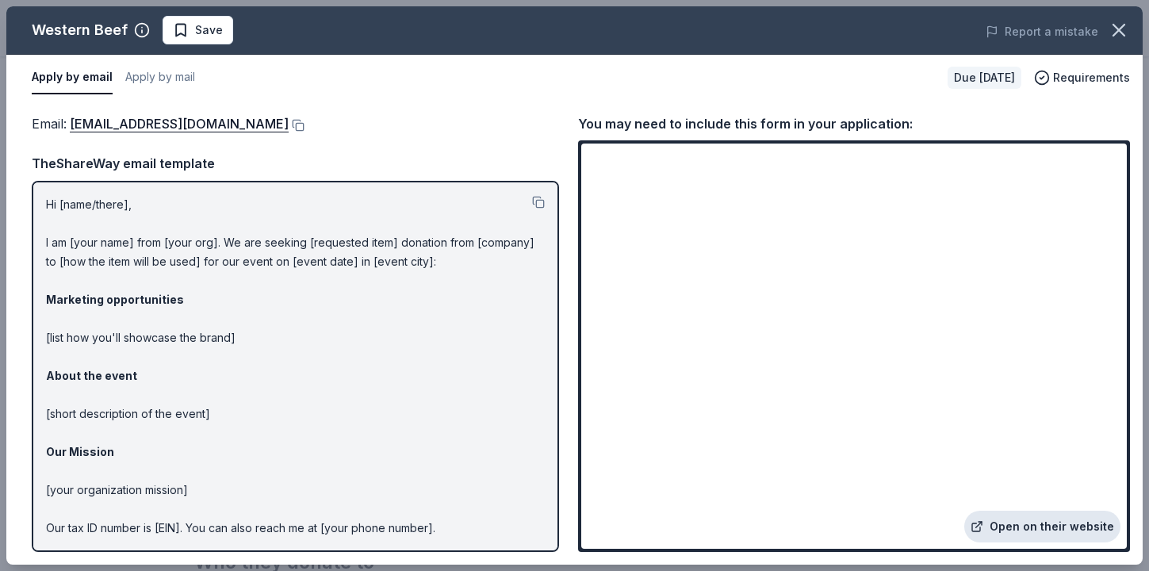
click at [979, 510] on link "Open on their website" at bounding box center [1042, 526] width 156 height 32
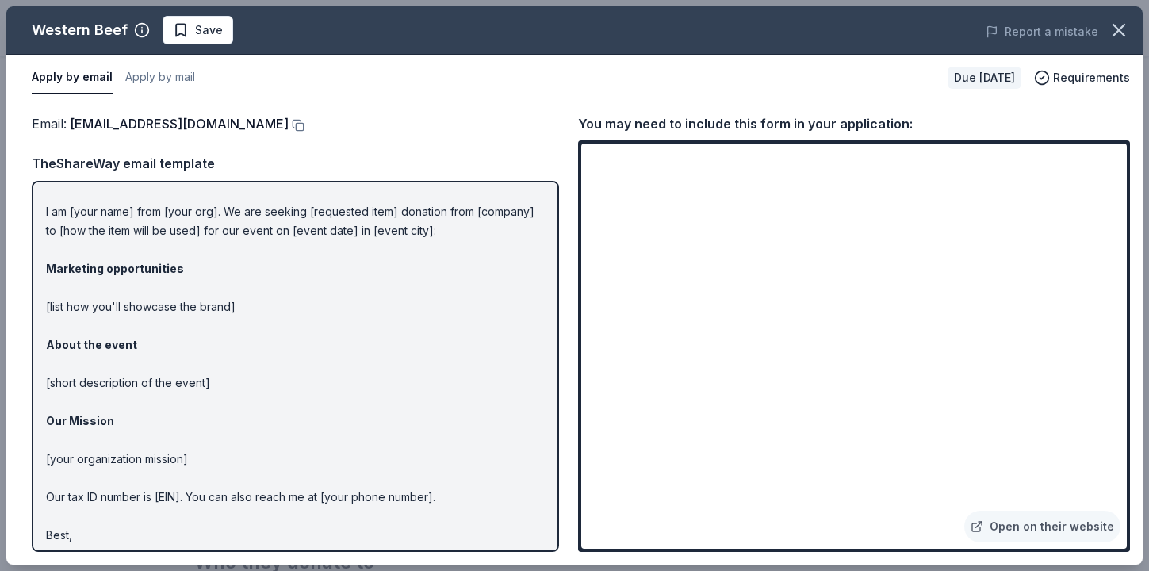
scroll to position [0, 0]
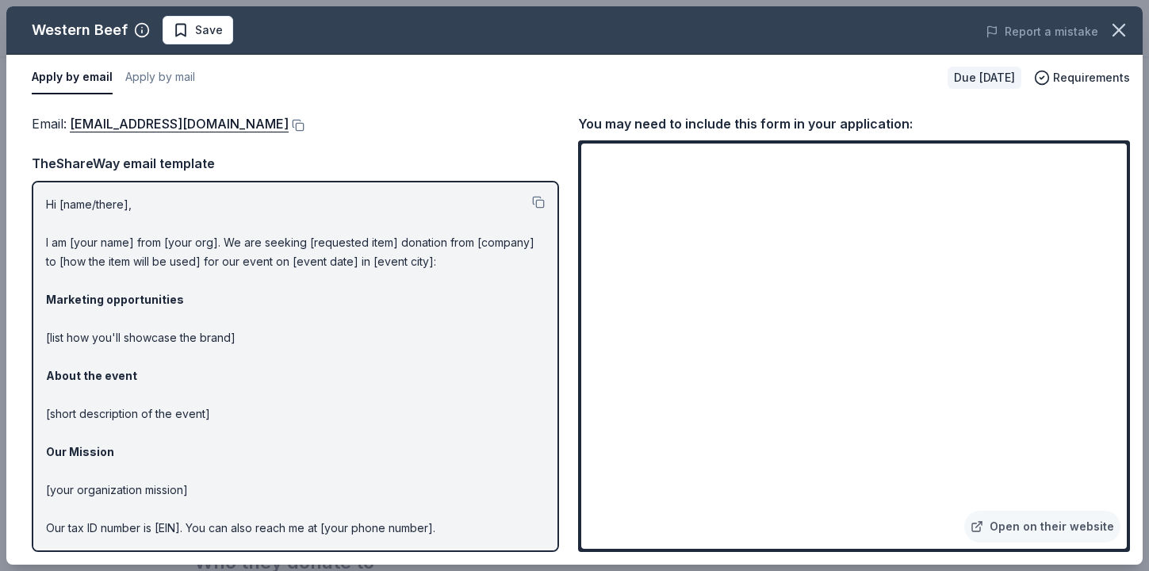
click at [95, 306] on p "Hi [name/there], I am [your name] from [your org]. We are seeking [requested it…" at bounding box center [295, 395] width 499 height 400
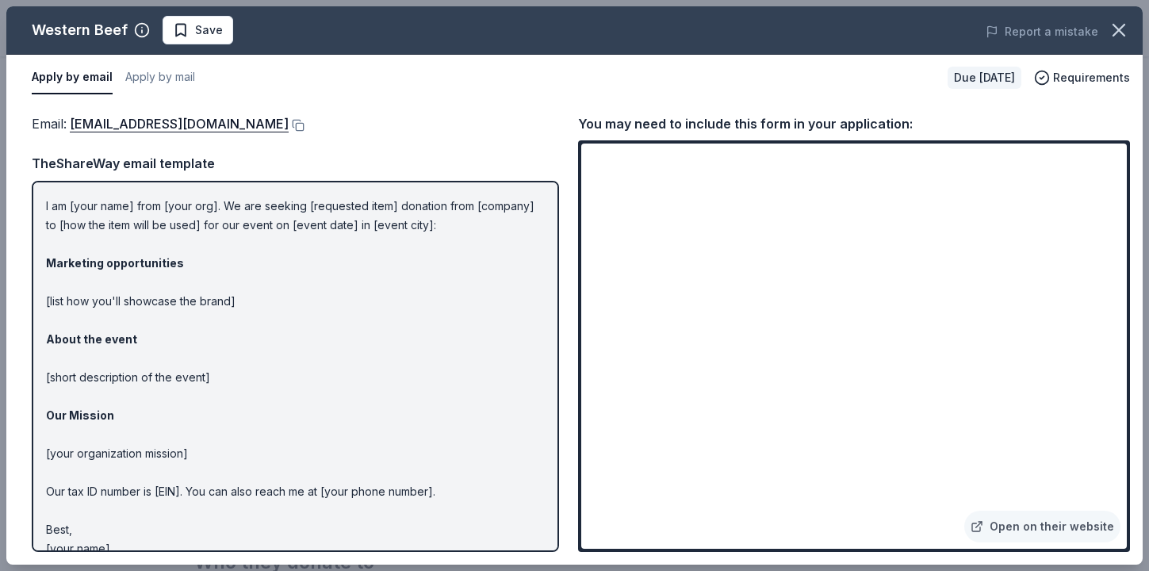
scroll to position [16, 0]
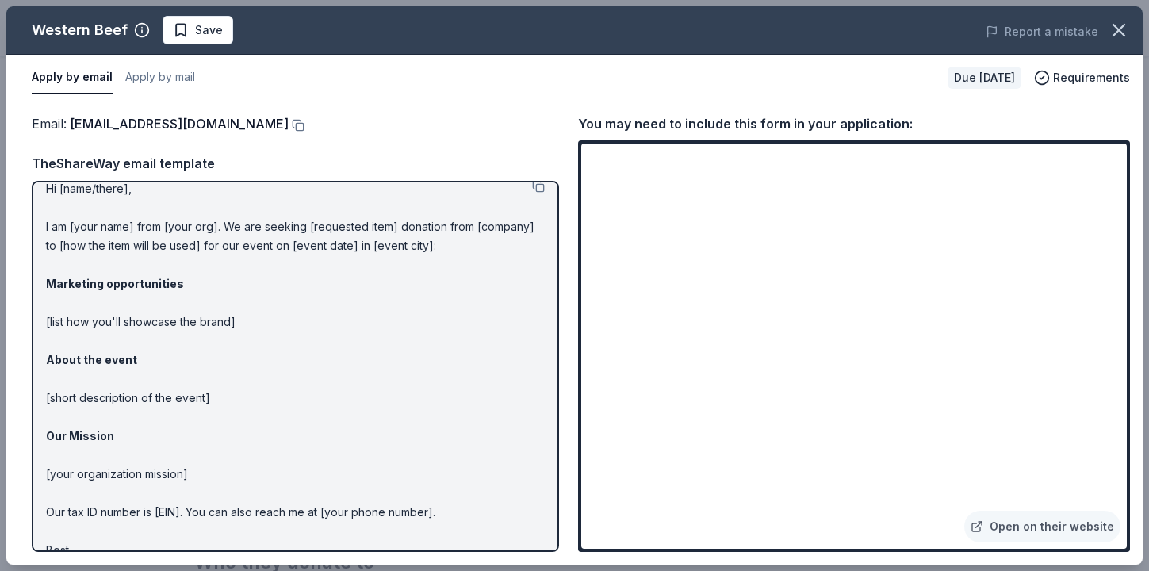
click at [1116, 150] on div "Email : [EMAIL_ADDRESS][DOMAIN_NAME] Email : [EMAIL_ADDRESS][DOMAIN_NAME] TheSh…" at bounding box center [574, 333] width 1136 height 464
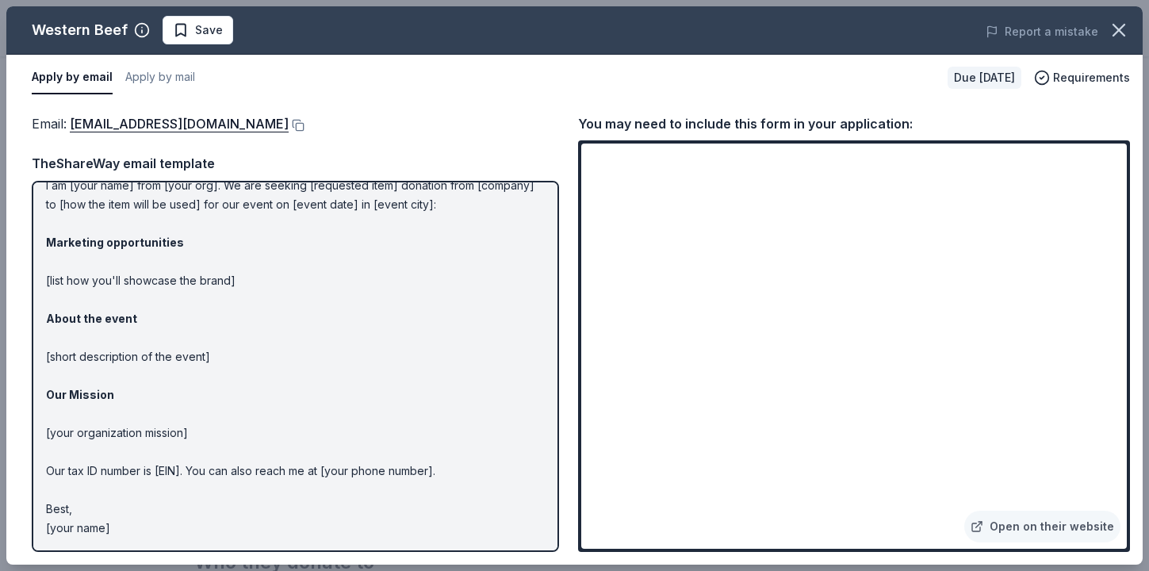
scroll to position [0, 0]
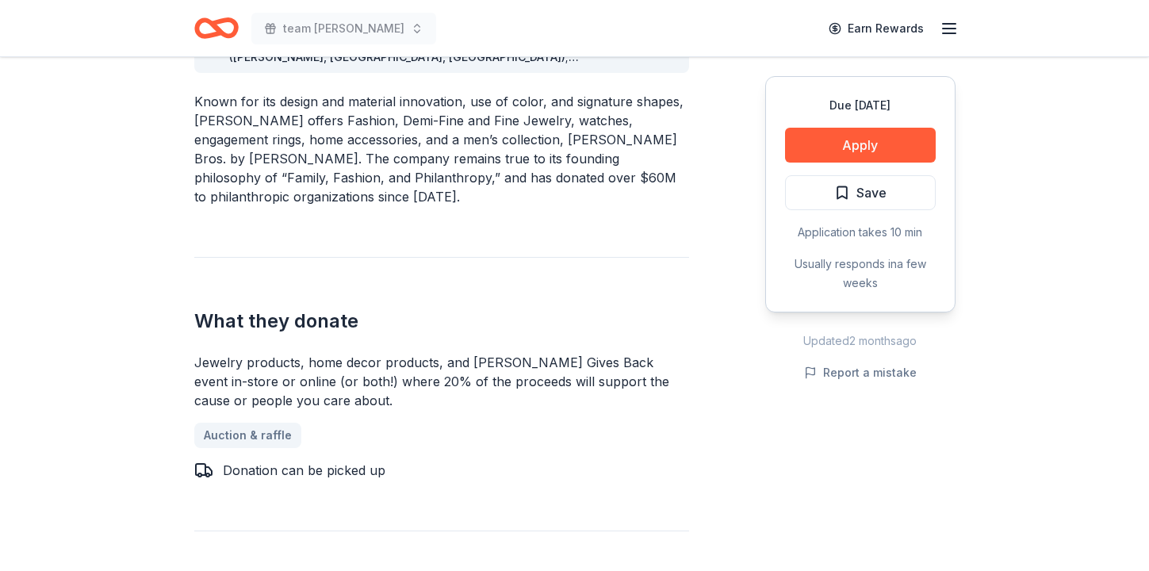
scroll to position [518, 0]
click at [785, 163] on button "Apply" at bounding box center [860, 145] width 151 height 35
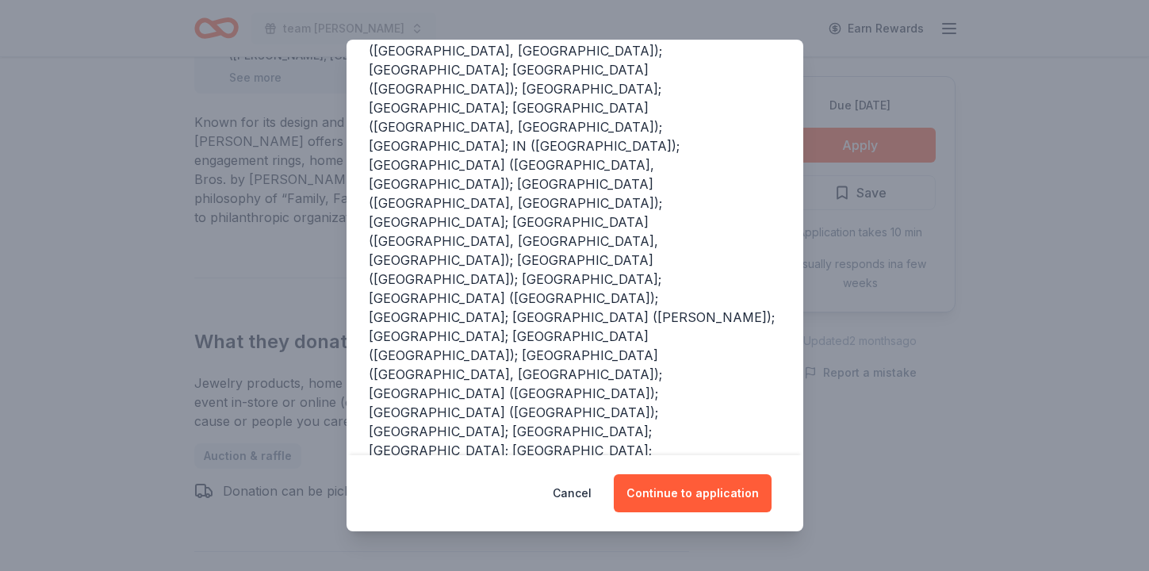
scroll to position [313, 0]
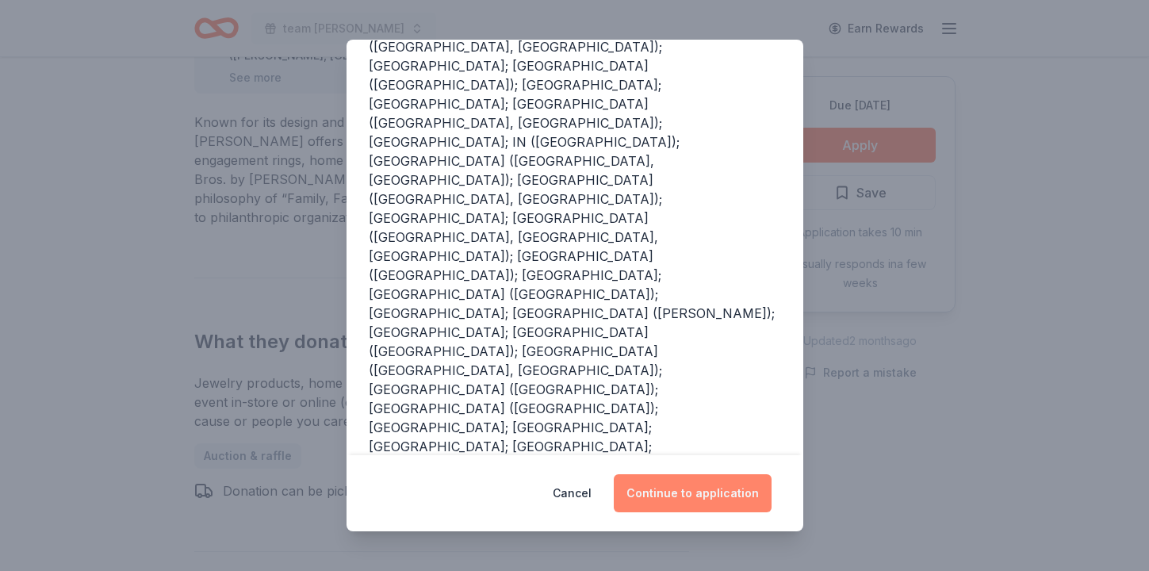
click at [710, 488] on button "Continue to application" at bounding box center [693, 493] width 158 height 38
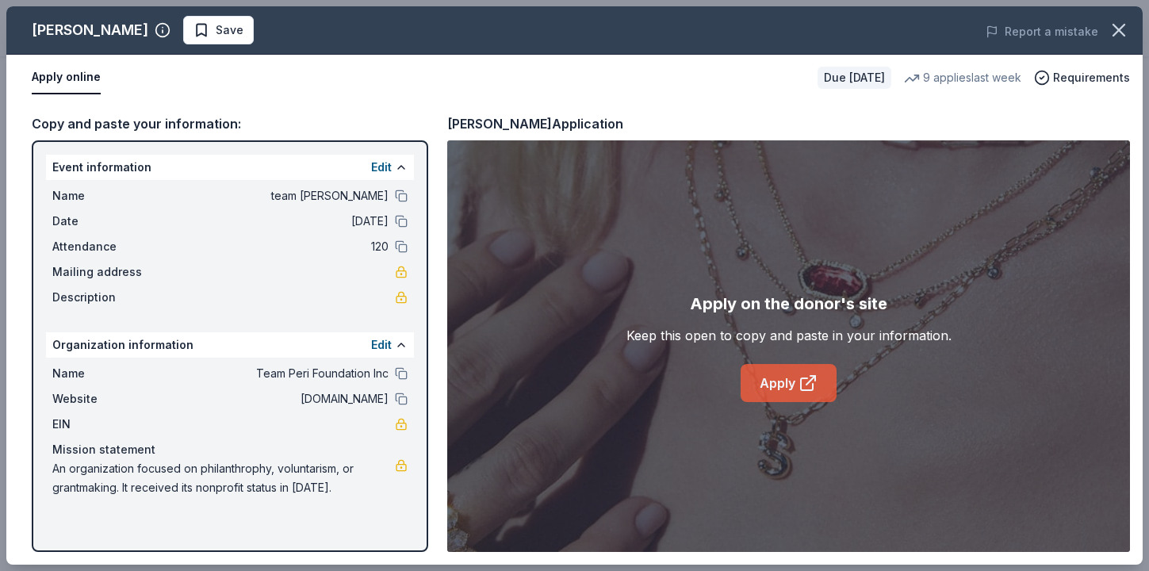
click at [810, 402] on link "Apply" at bounding box center [788, 383] width 96 height 38
